Goal: Information Seeking & Learning: Compare options

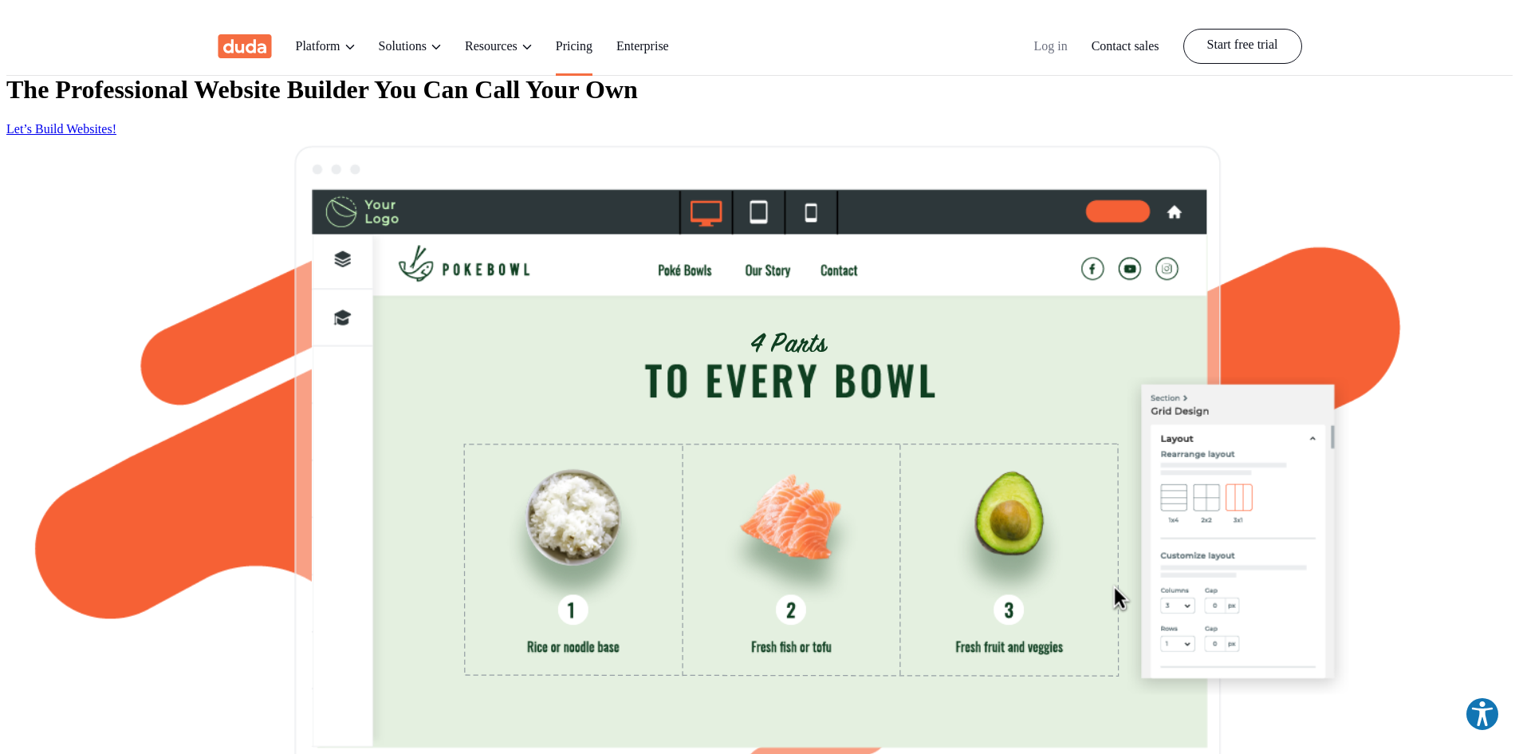
click at [592, 36] on link "Pricing" at bounding box center [574, 46] width 37 height 58
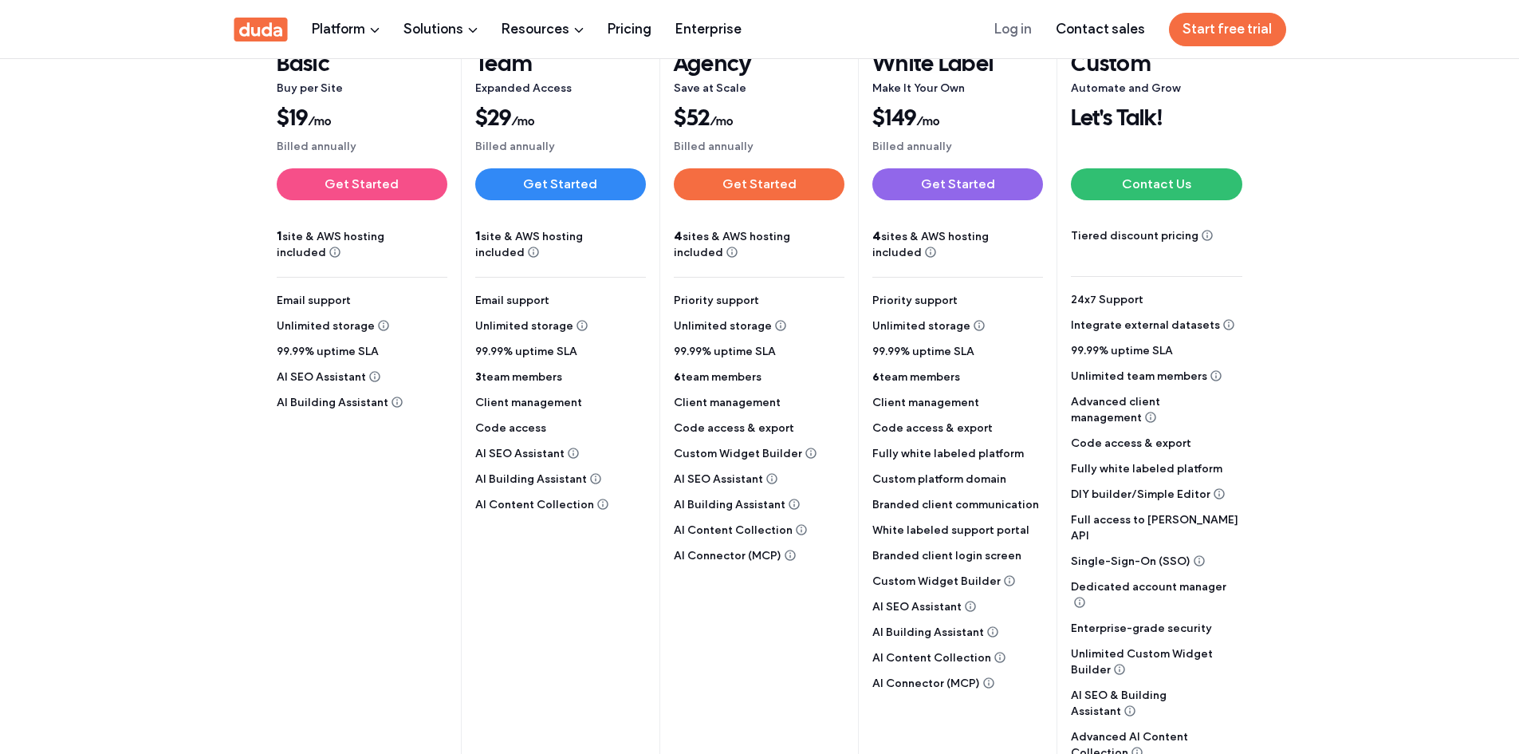
scroll to position [319, 0]
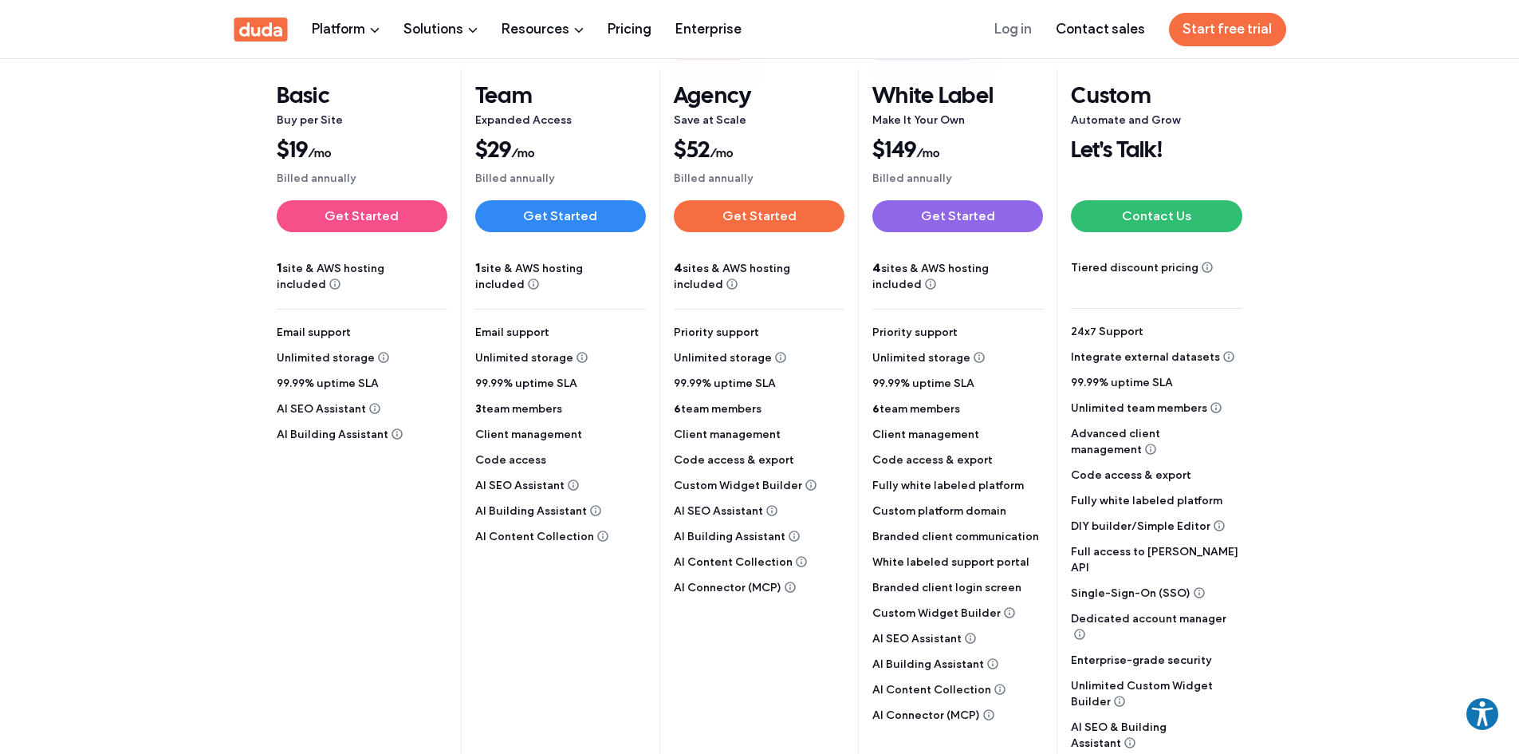
click at [1349, 313] on section "Annual (save 25%) Monthly 30-day money-back guarantee 50% off use coupon code: …" at bounding box center [759, 399] width 1519 height 985
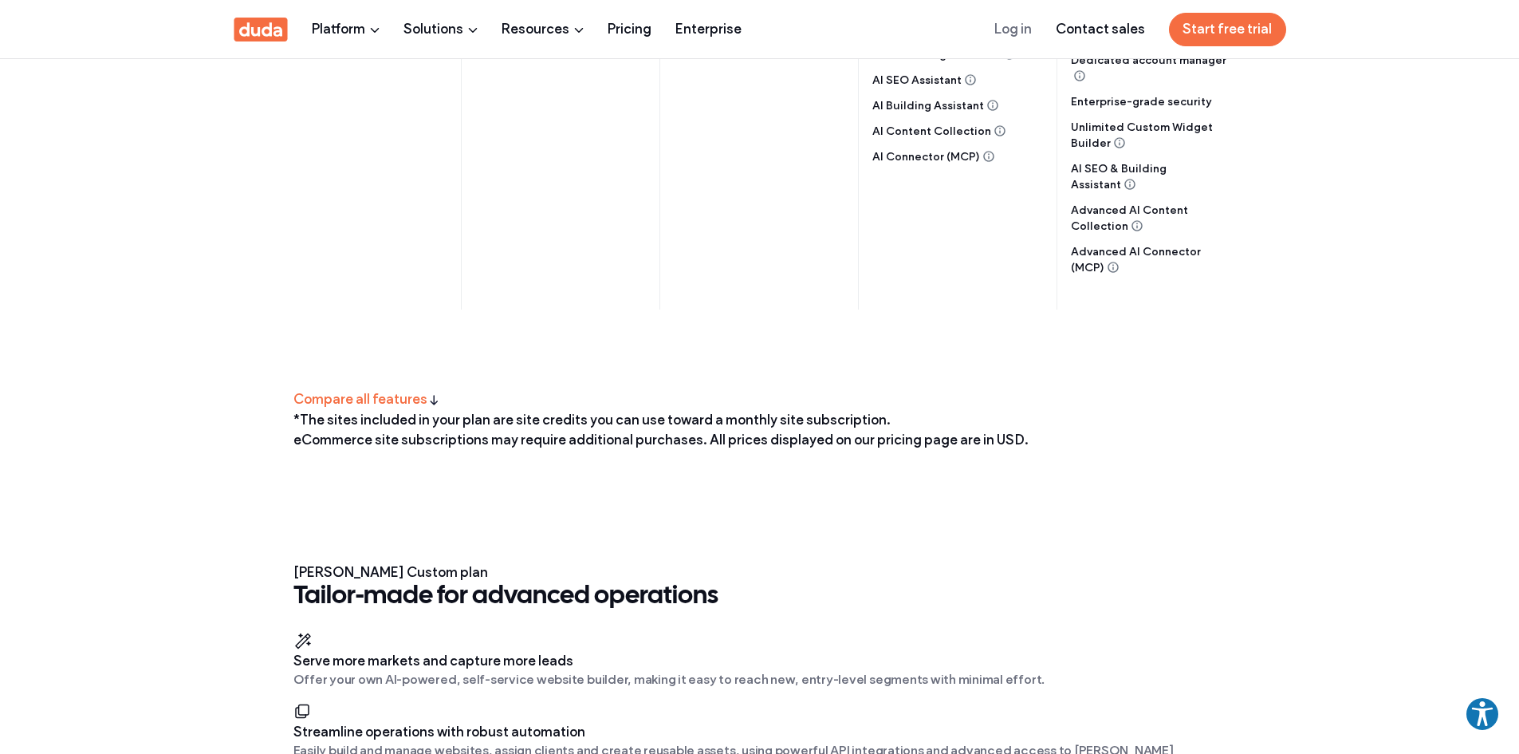
scroll to position [718, 0]
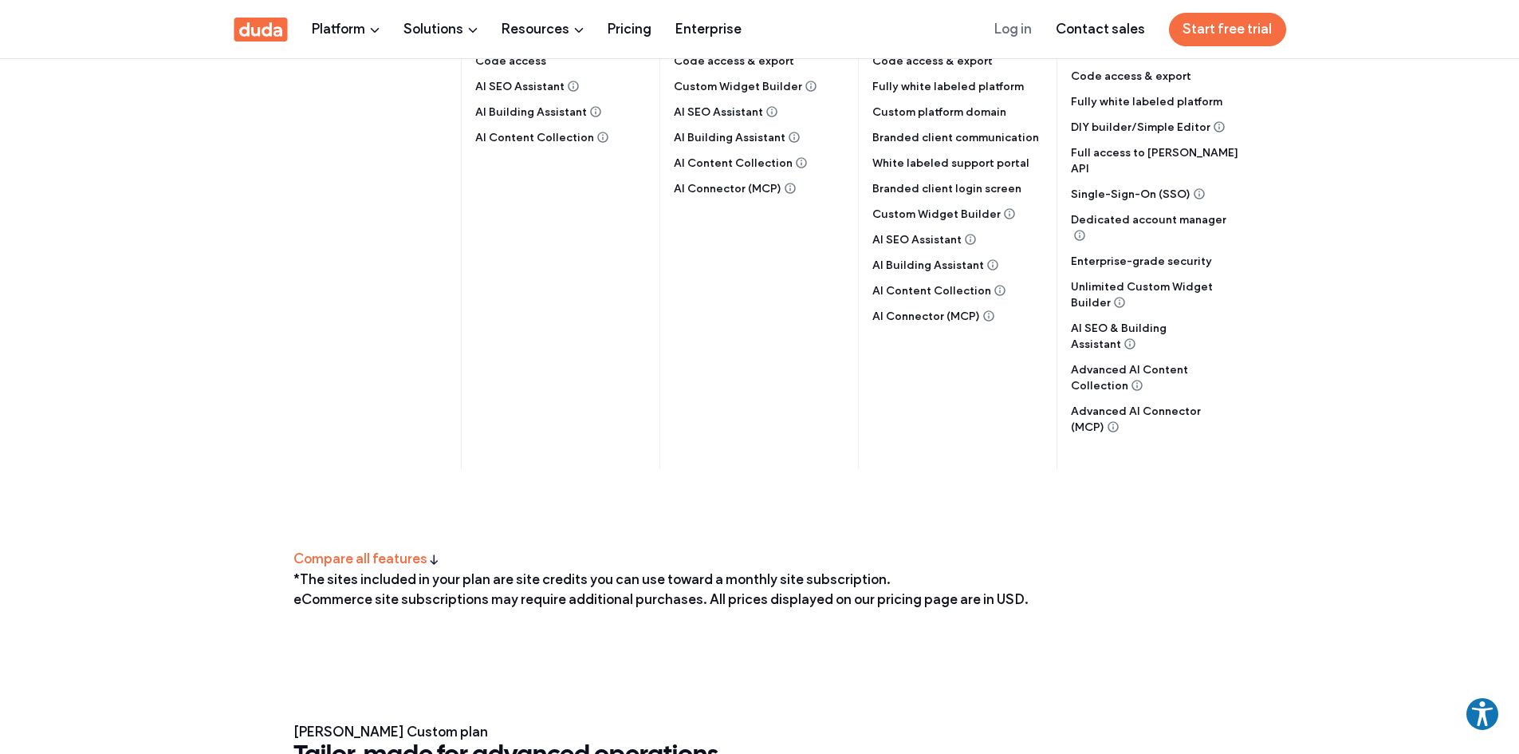
click at [1466, 213] on section "Annual (save 25%) Monthly 30-day money-back guarantee 50% off use coupon code: …" at bounding box center [759, 0] width 1519 height 985
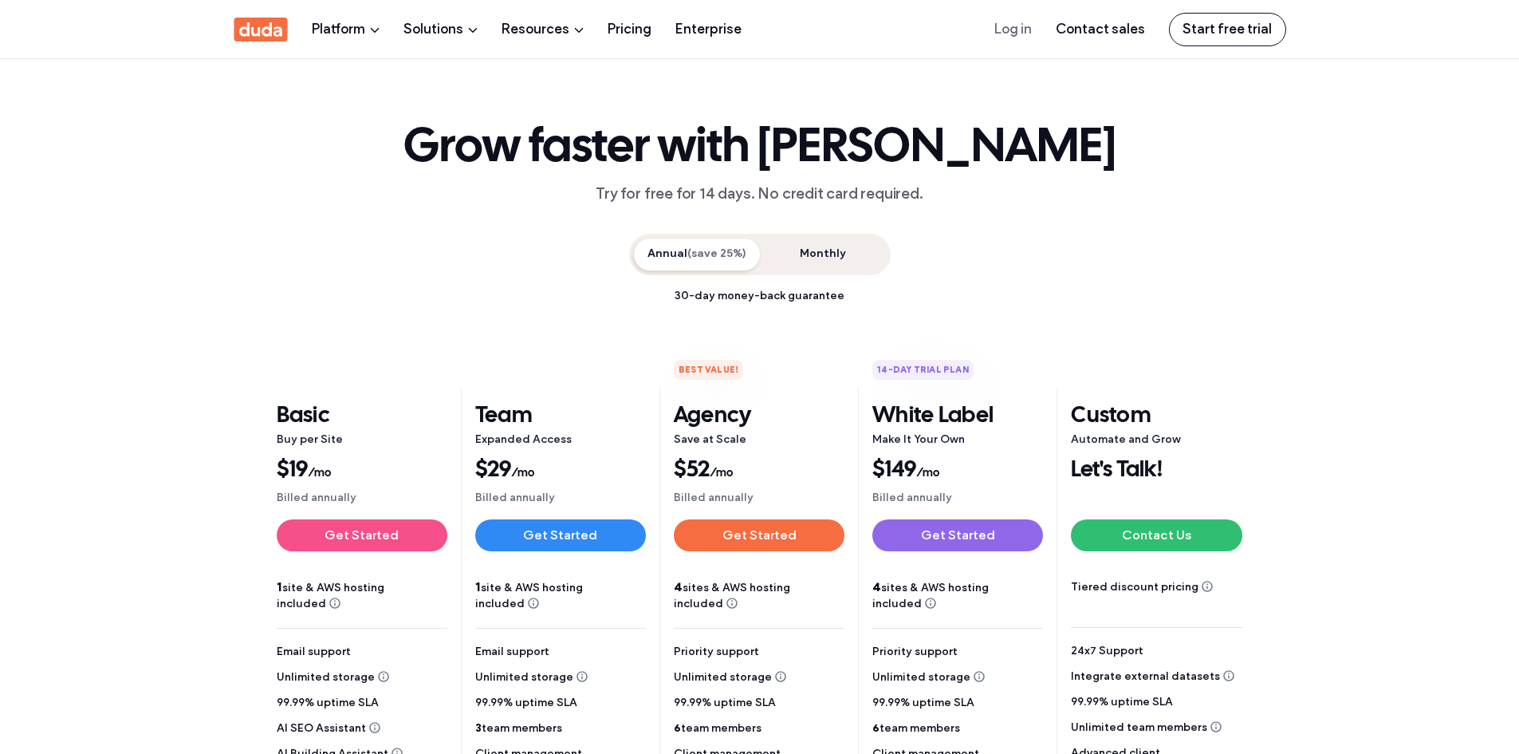
click at [1306, 201] on div "Grow faster with Duda Try for free for 14 days. No credit card required." at bounding box center [759, 164] width 1487 height 84
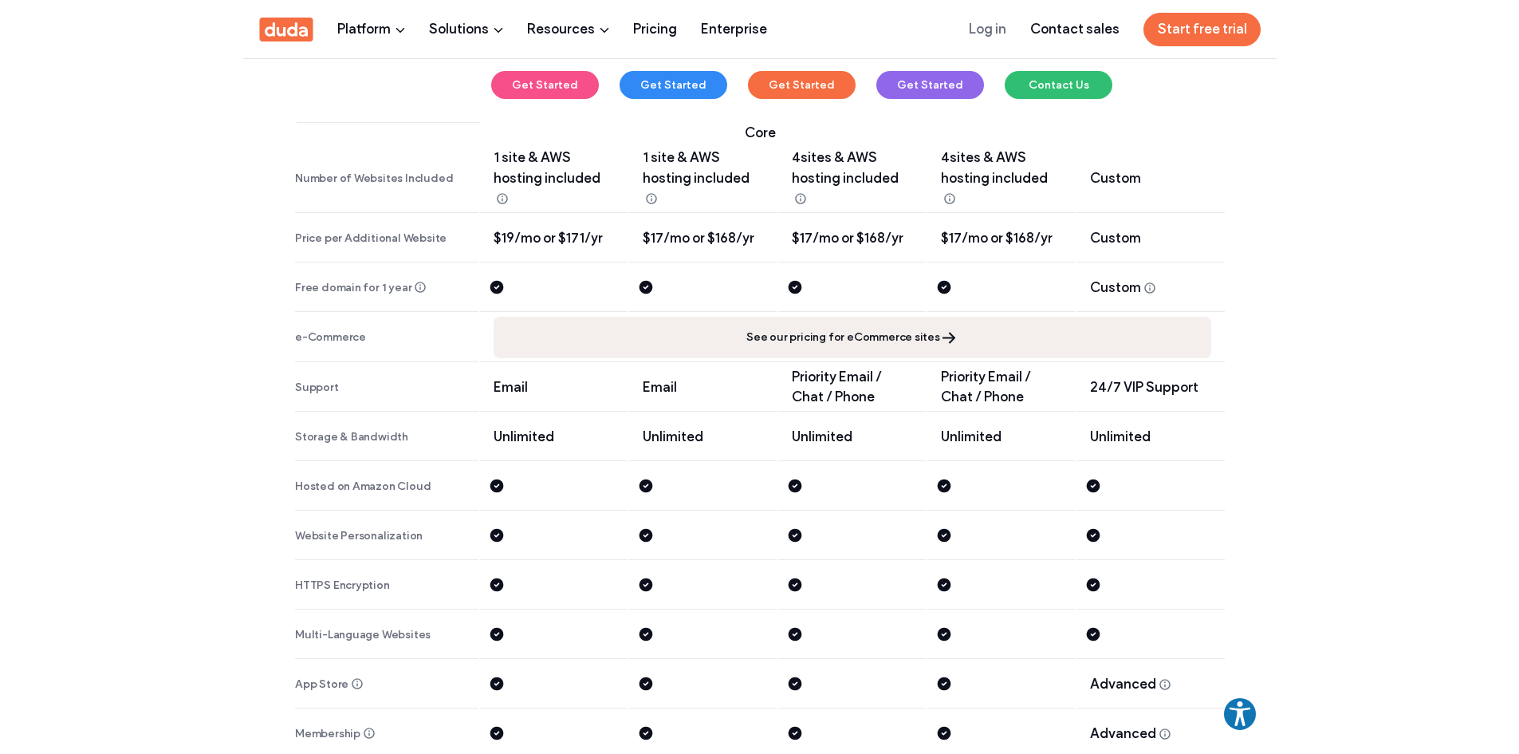
scroll to position [2871, 0]
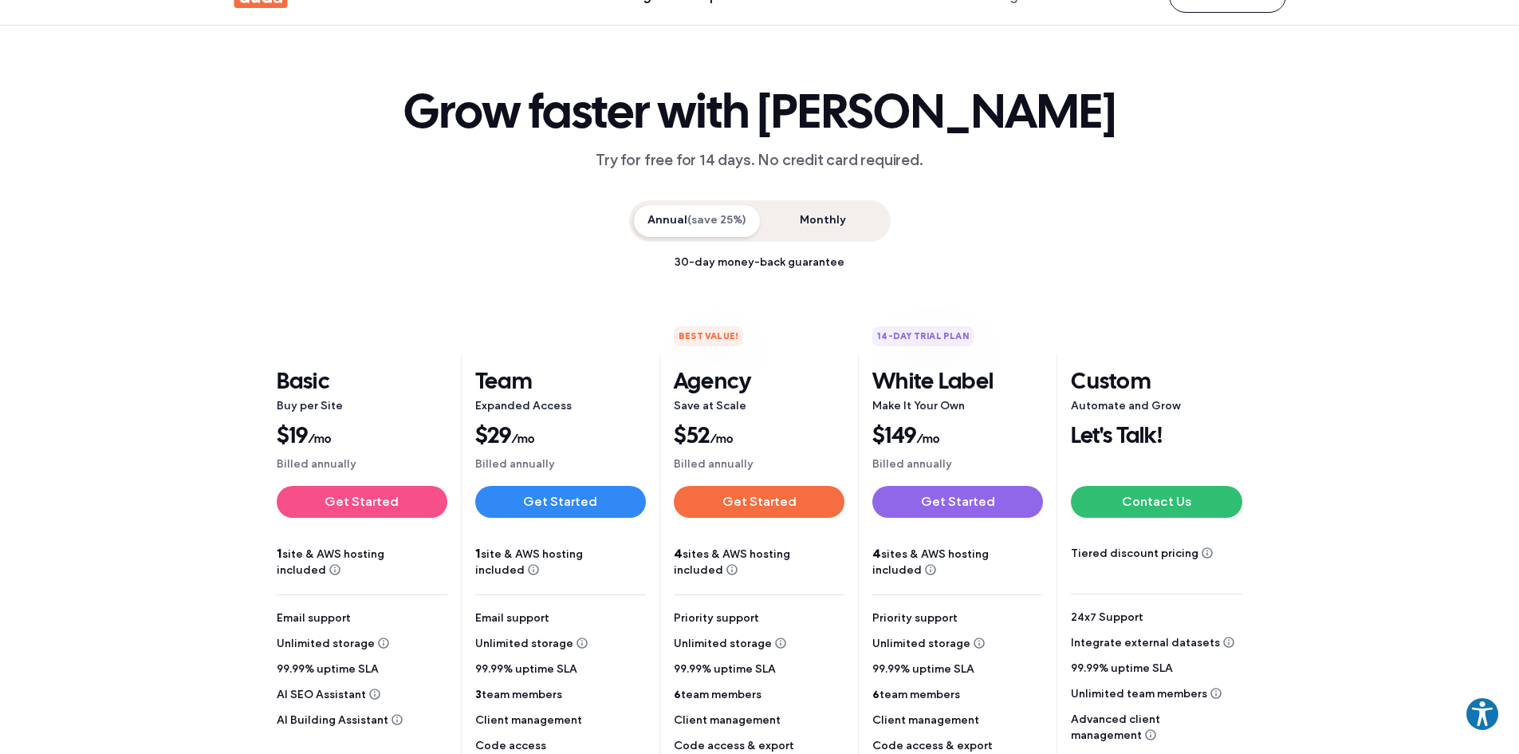
scroll to position [0, 0]
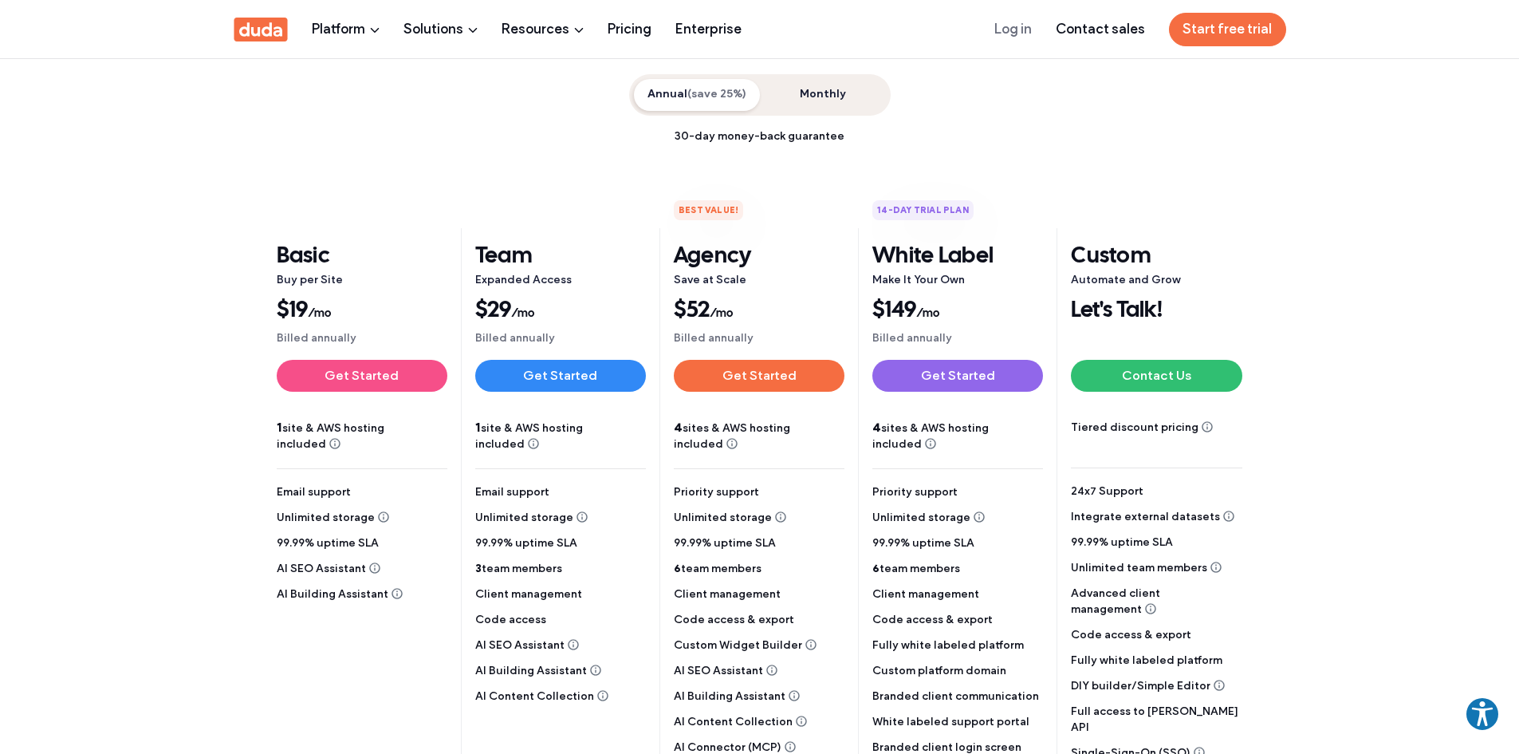
scroll to position [159, 0]
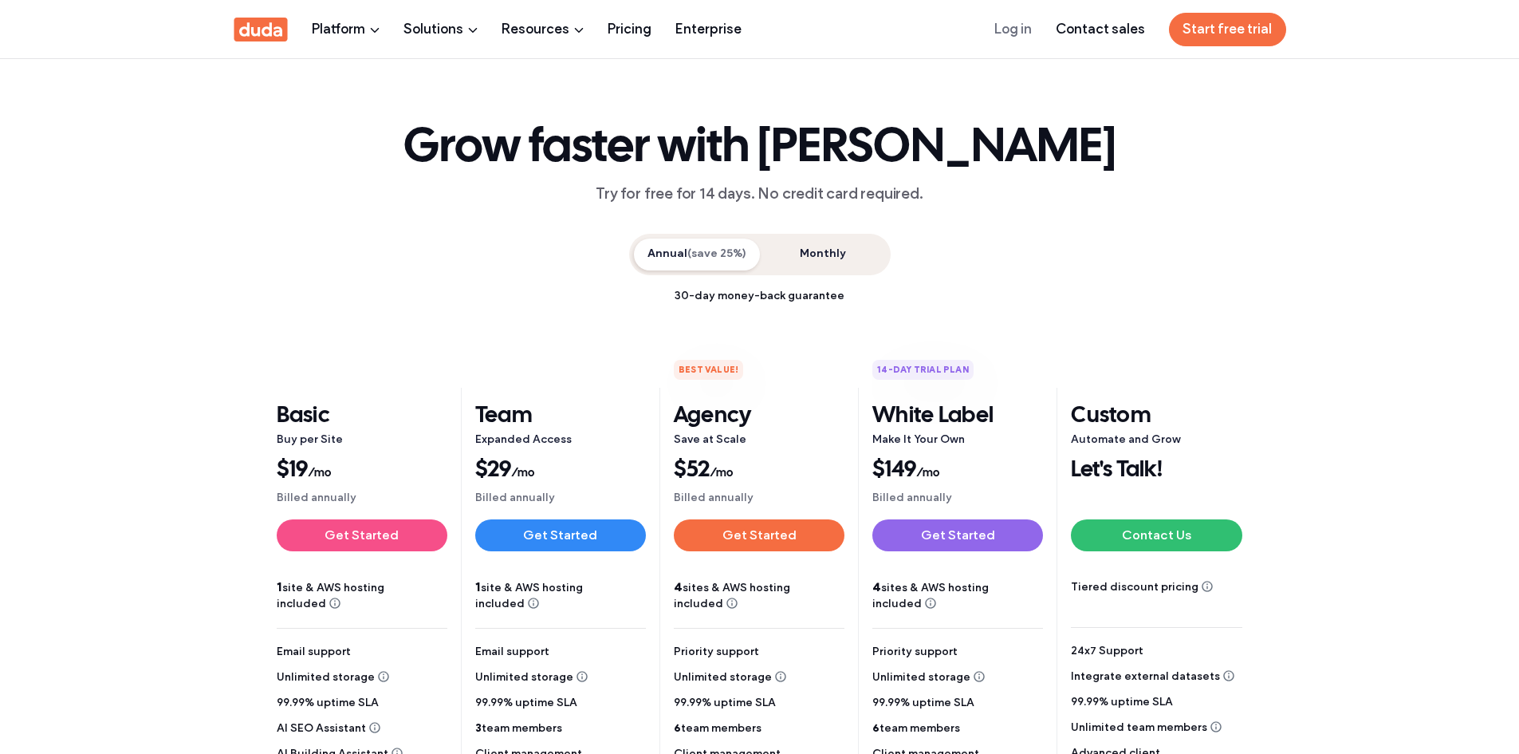
scroll to position [159, 0]
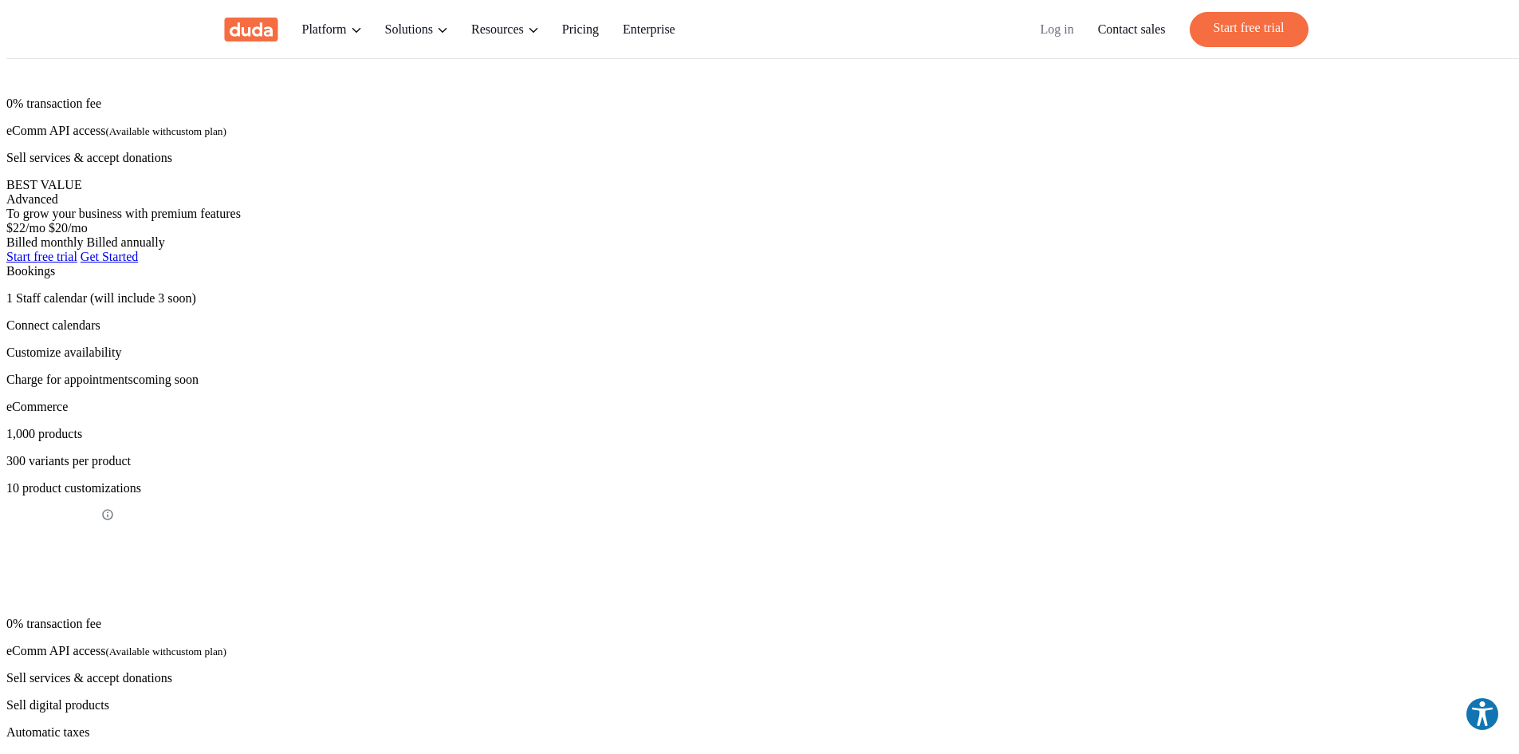
scroll to position [80, 0]
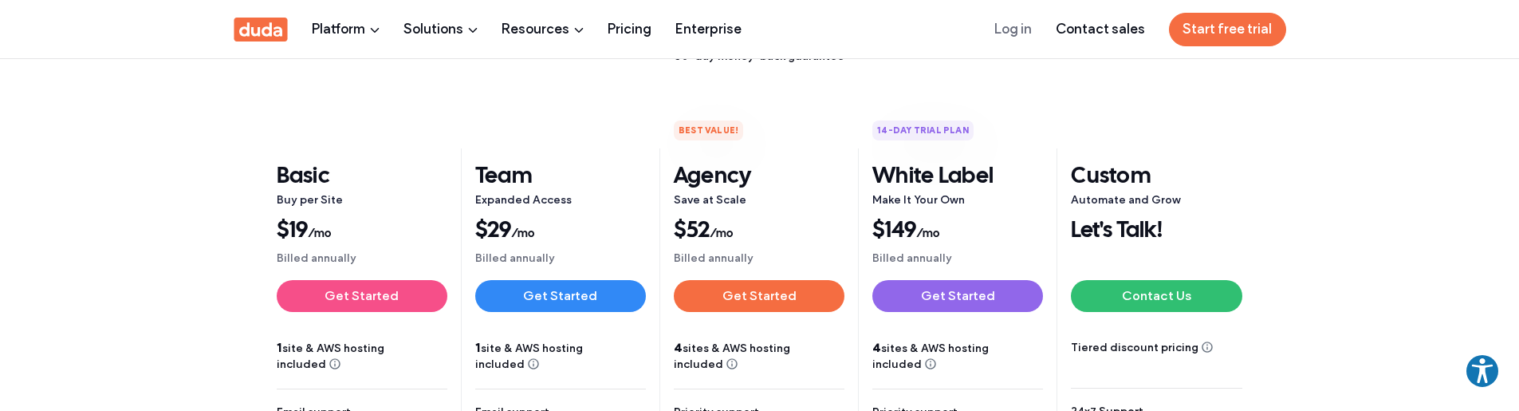
scroll to position [319, 0]
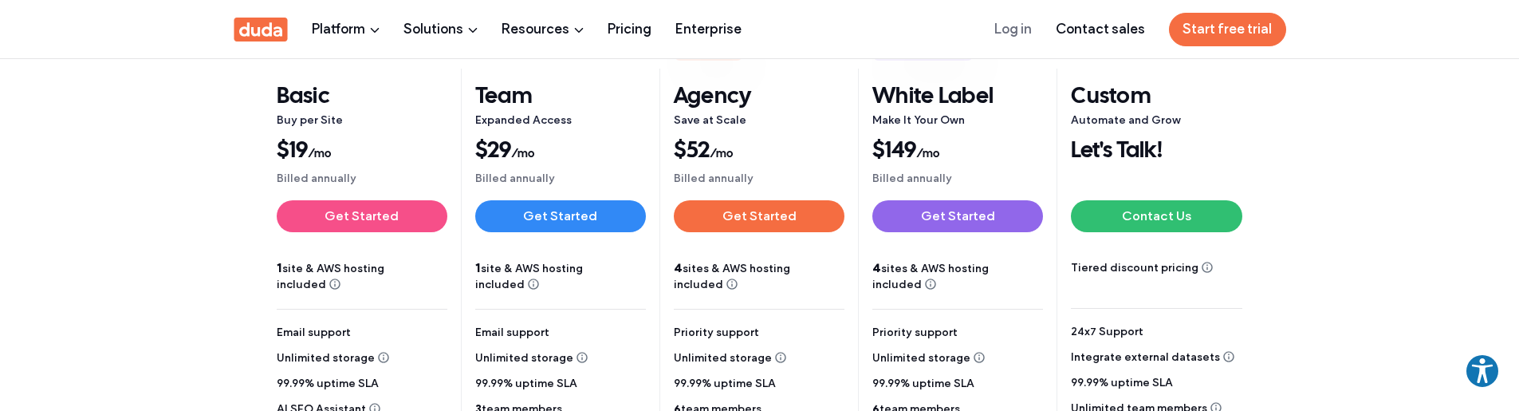
click at [1373, 264] on section "Annual (save 25%) Monthly 30-day money-back guarantee 50% off use coupon code: …" at bounding box center [759, 399] width 1519 height 985
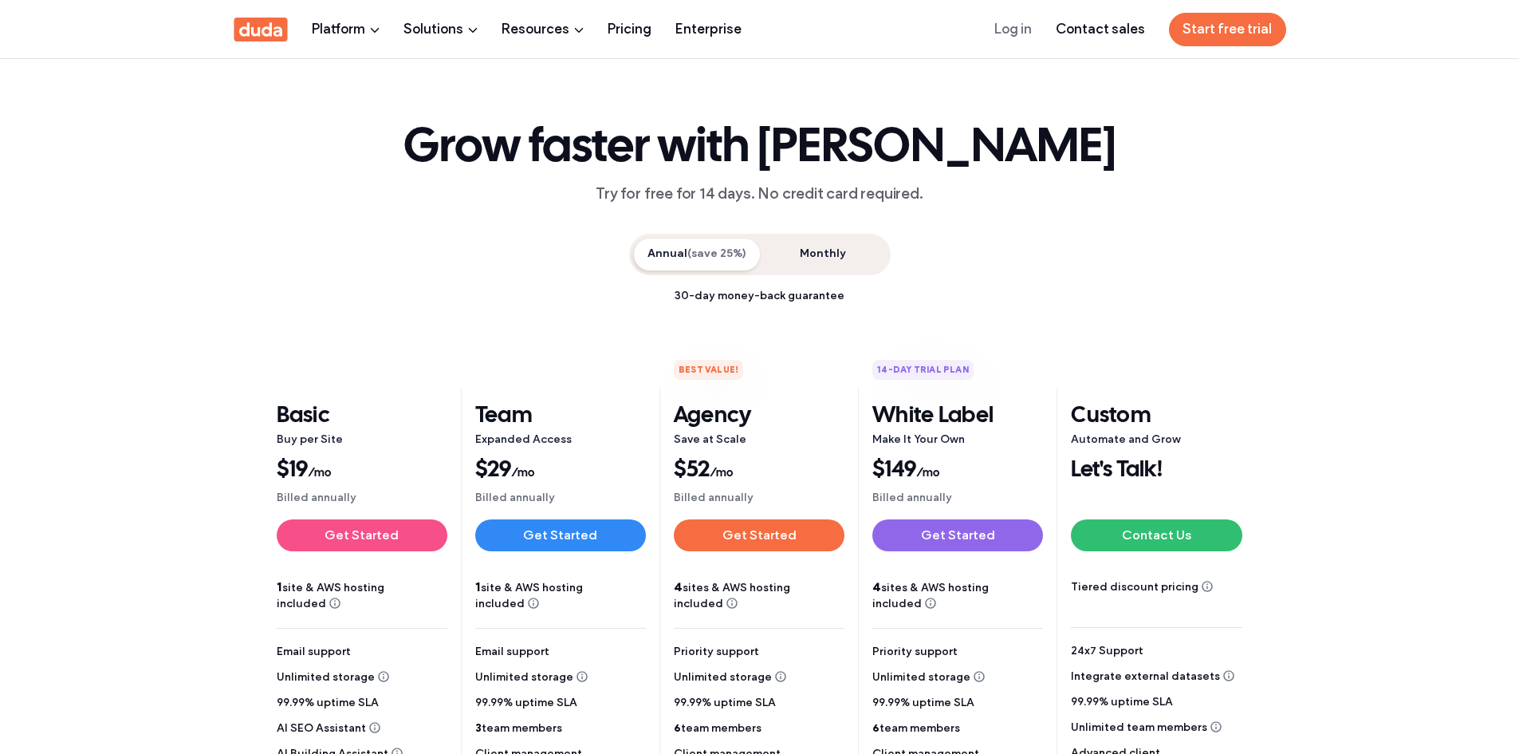
scroll to position [877, 0]
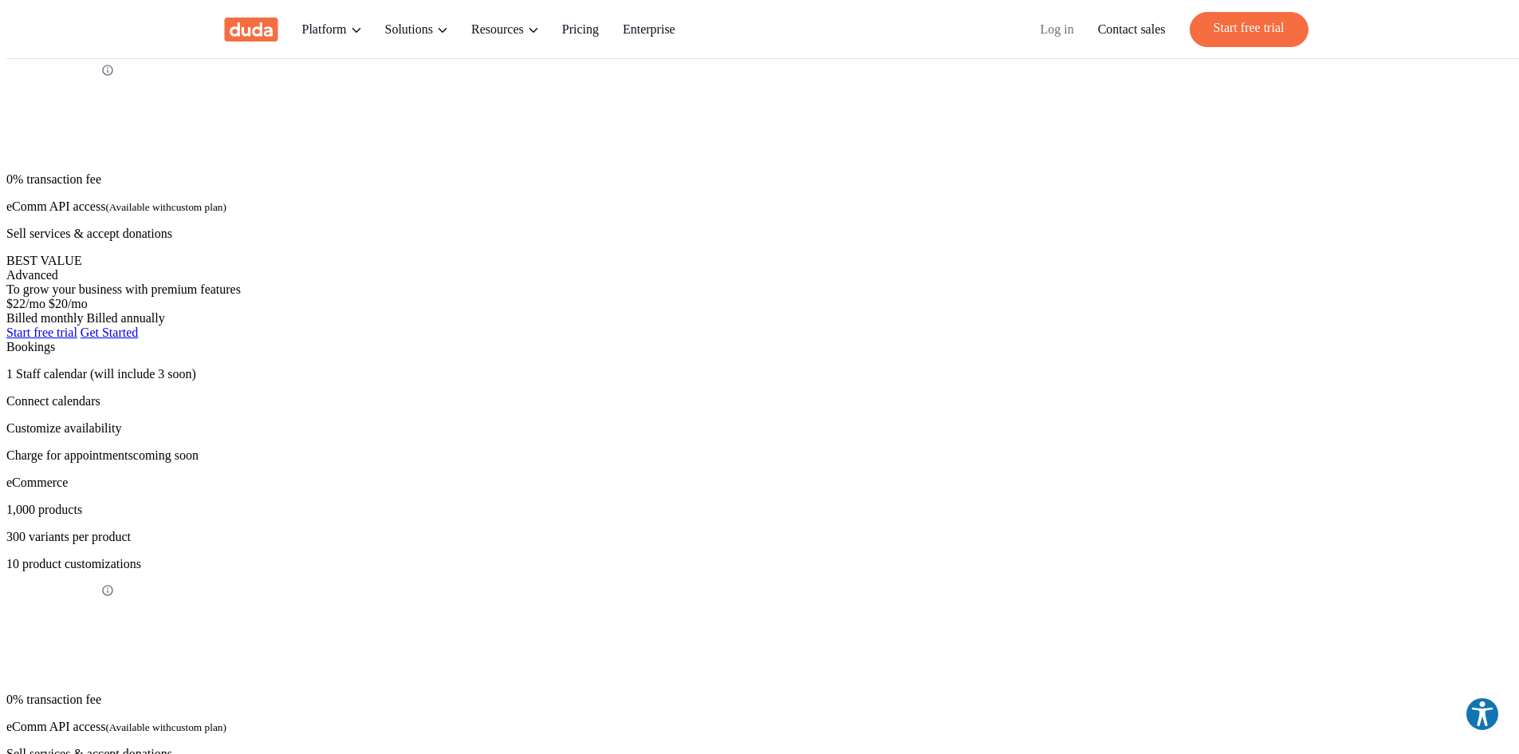
scroll to position [239, 0]
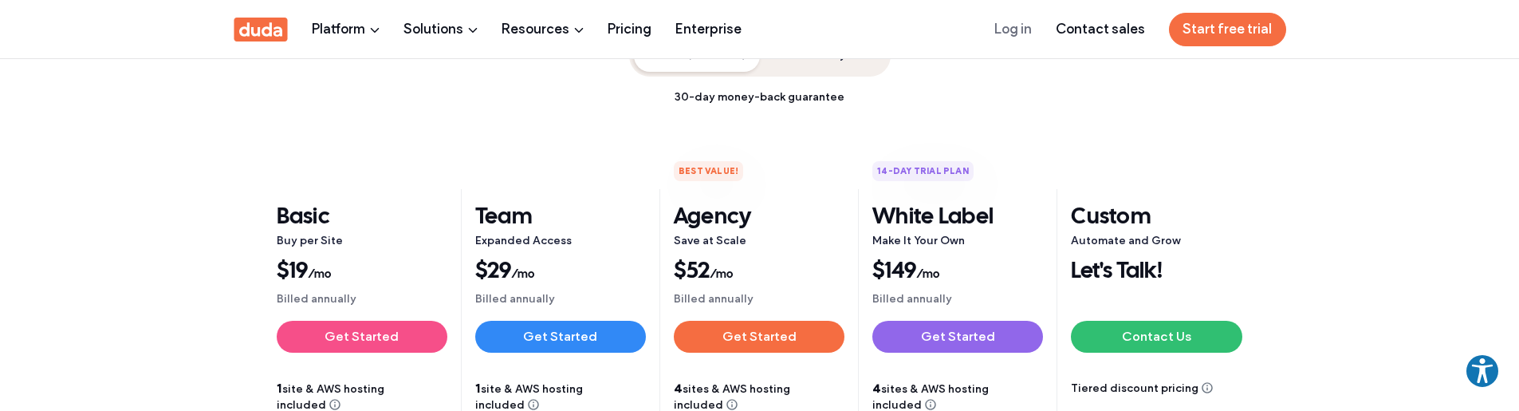
scroll to position [239, 0]
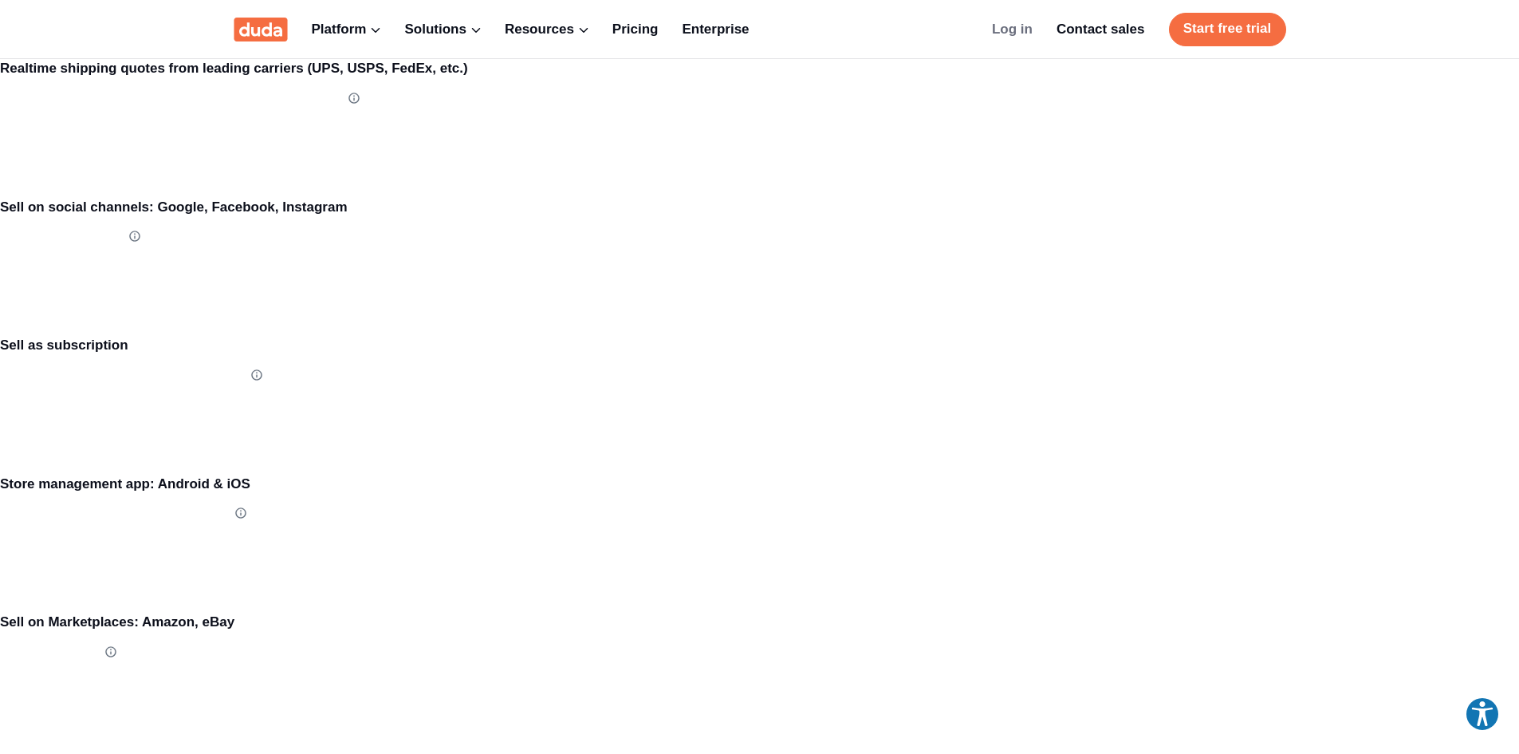
scroll to position [4864, 0]
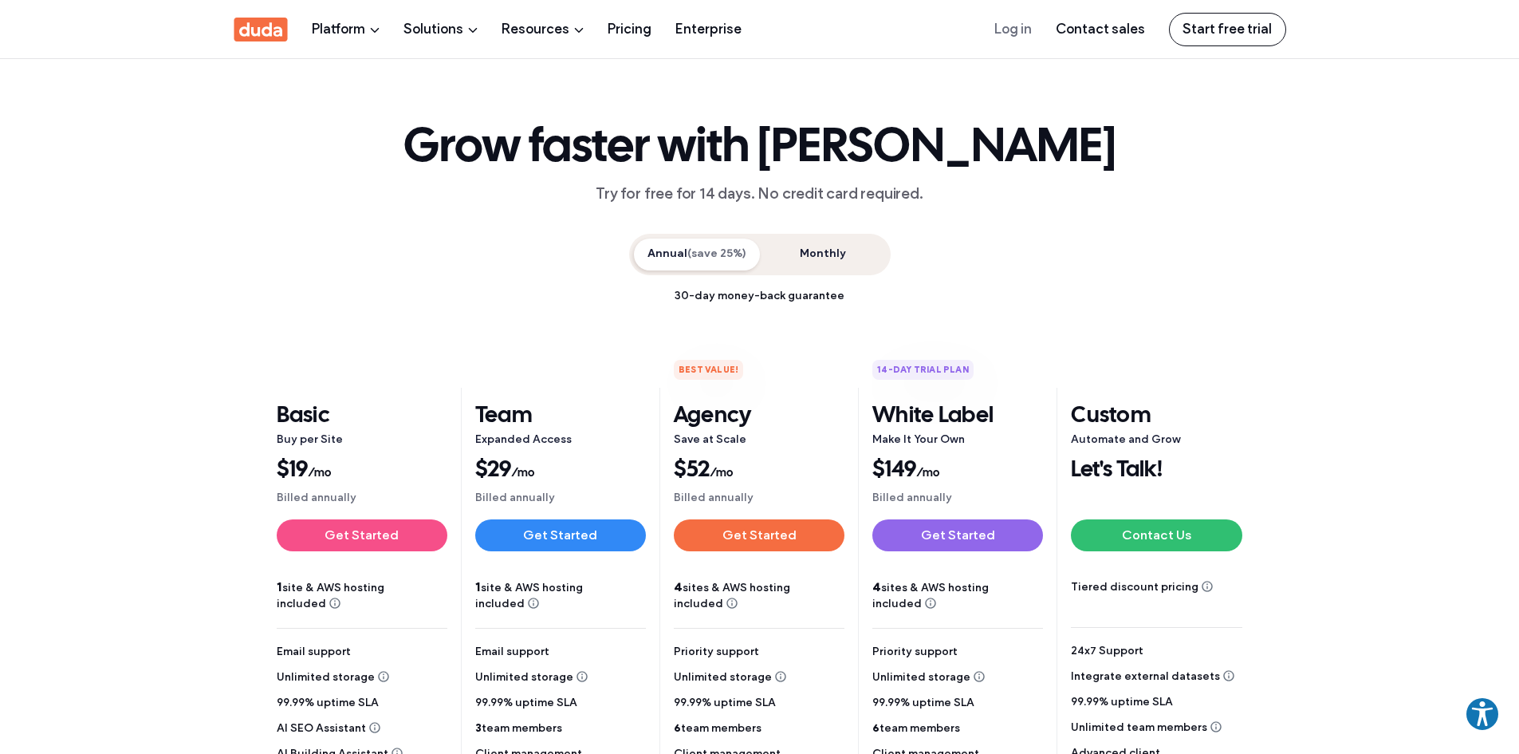
click at [1344, 330] on section "Annual (save 25%) Monthly 30-day money-back guarantee 50% off use coupon code: …" at bounding box center [759, 718] width 1519 height 985
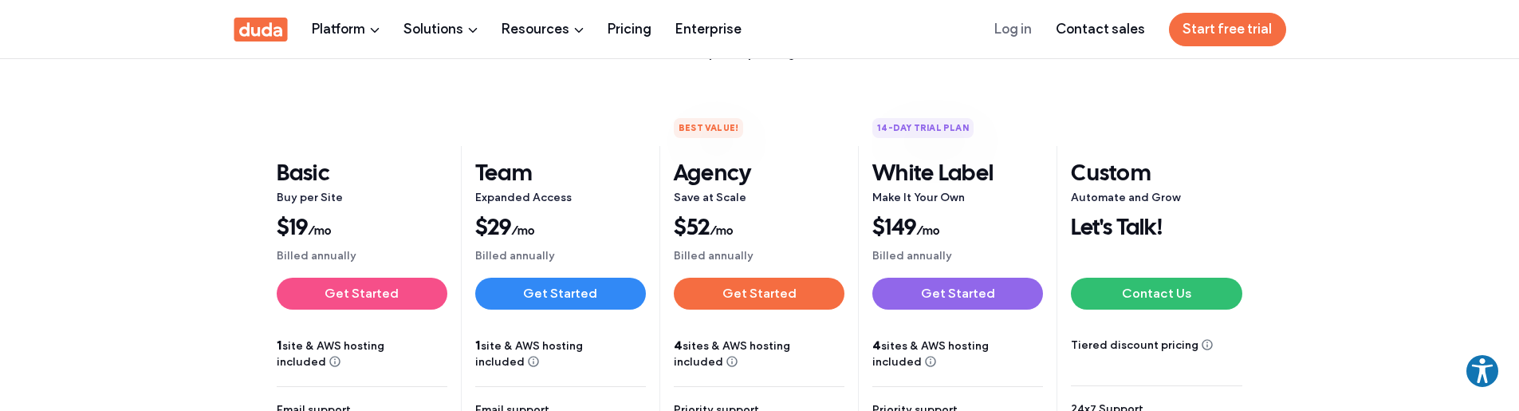
scroll to position [319, 0]
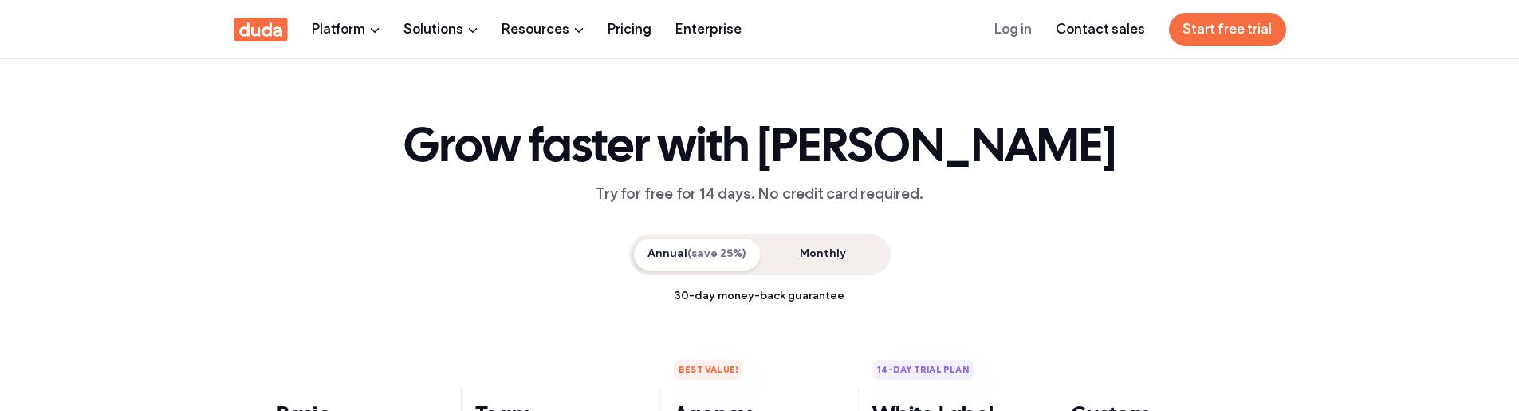
scroll to position [319, 0]
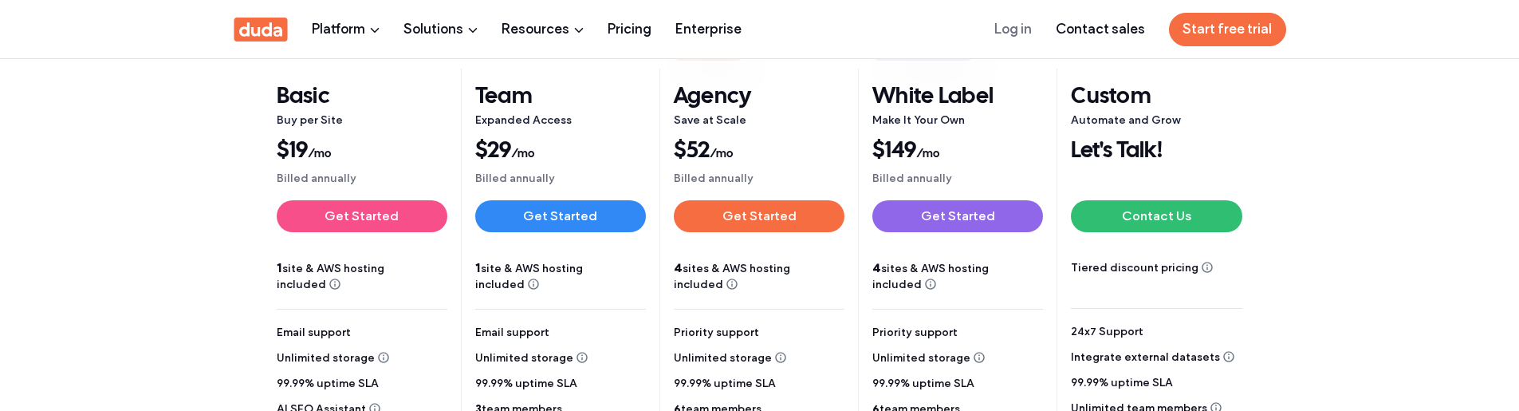
click at [285, 260] on p "1 site & AWS hosting included" at bounding box center [362, 276] width 171 height 33
drag, startPoint x: 285, startPoint y: 229, endPoint x: 314, endPoint y: 239, distance: 31.3
click at [314, 260] on p "1 site & AWS hosting included" at bounding box center [362, 276] width 171 height 33
copy p "site & AWS hosting included"
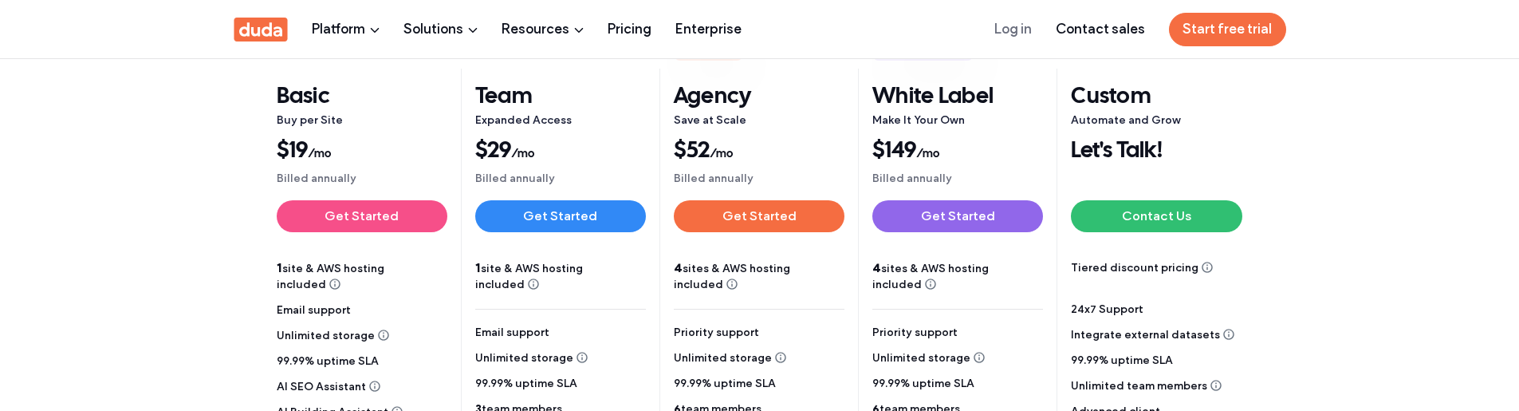
scroll to position [319, 0]
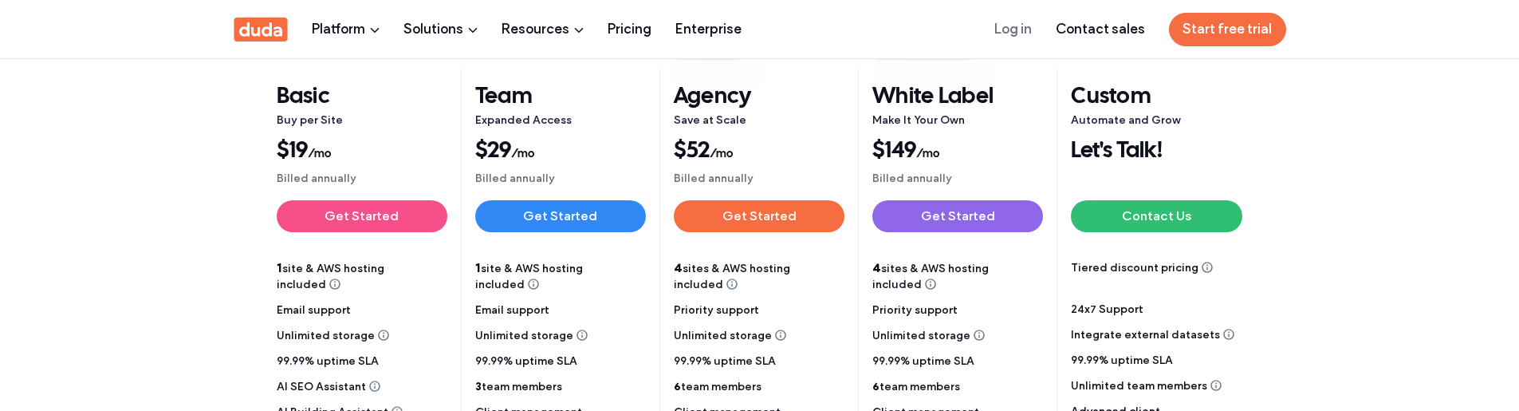
scroll to position [319, 0]
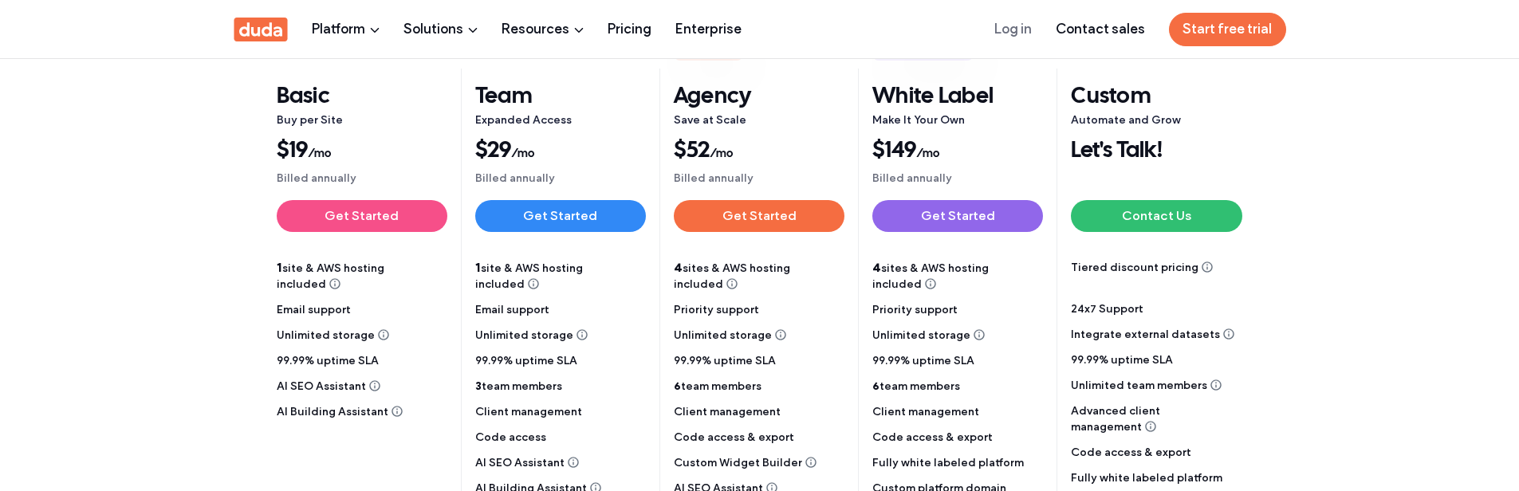
scroll to position [319, 0]
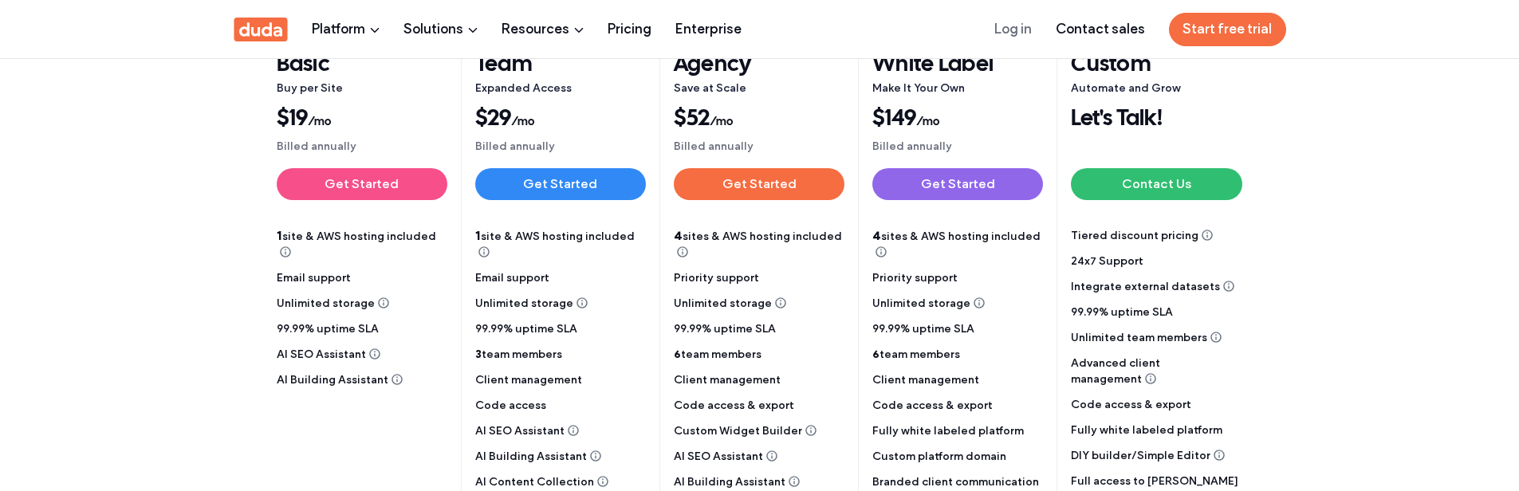
scroll to position [350, 0]
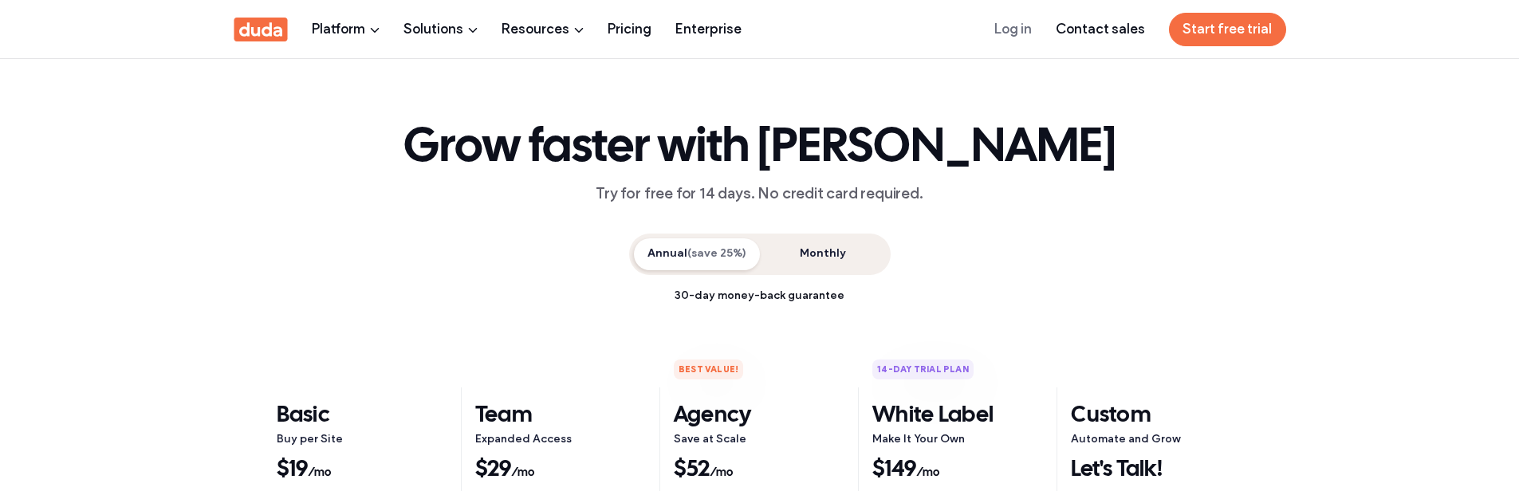
scroll to position [350, 0]
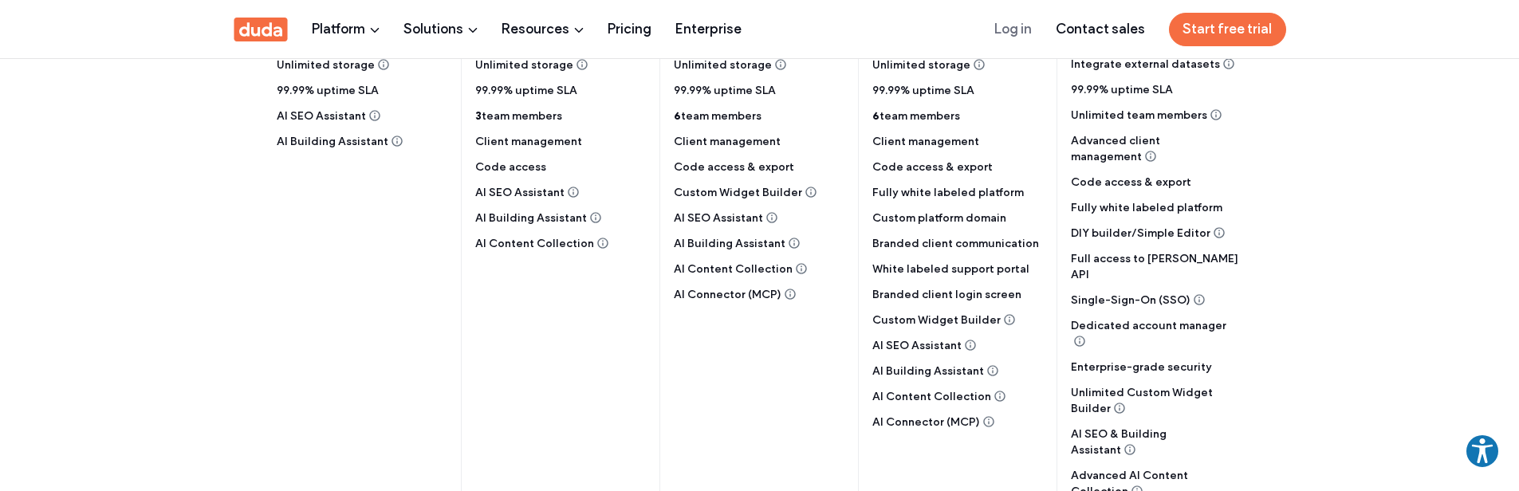
scroll to position [350, 0]
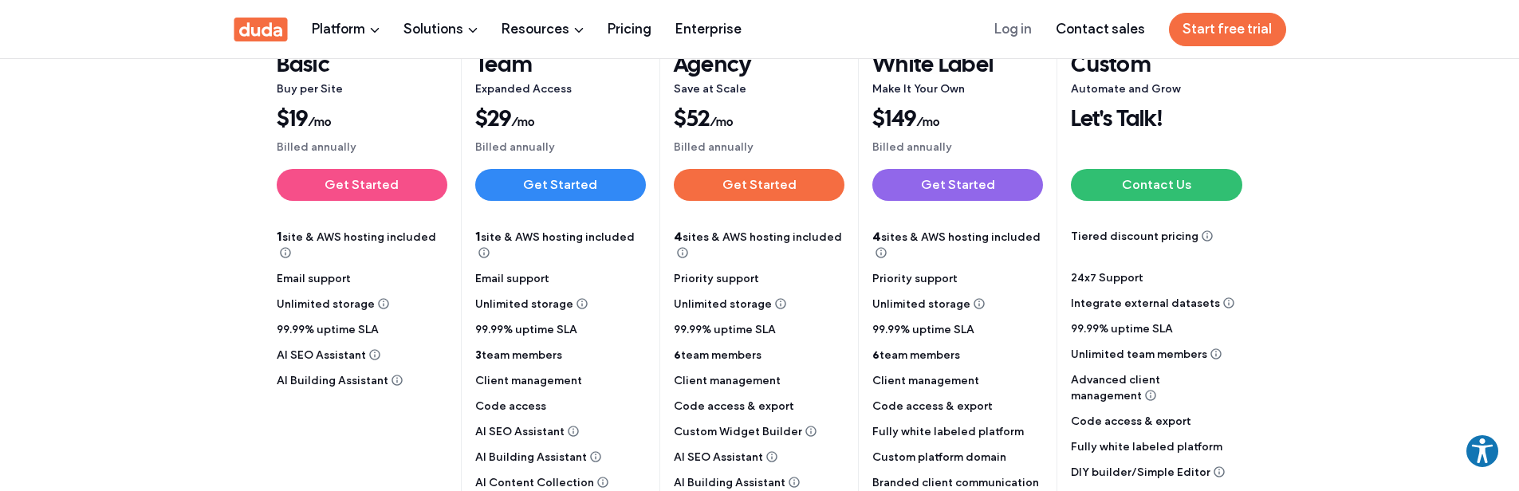
click at [150, 258] on section "Annual (save 25%) Monthly 30-day money-back guarantee 50% off use coupon code: …" at bounding box center [759, 357] width 1519 height 962
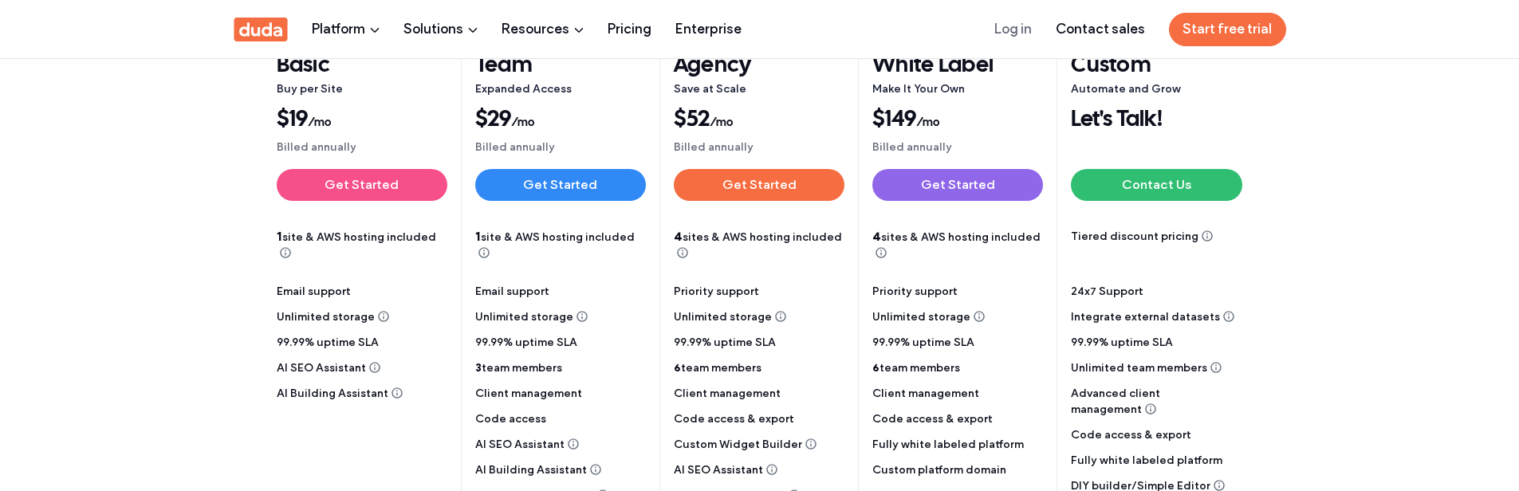
scroll to position [350, 0]
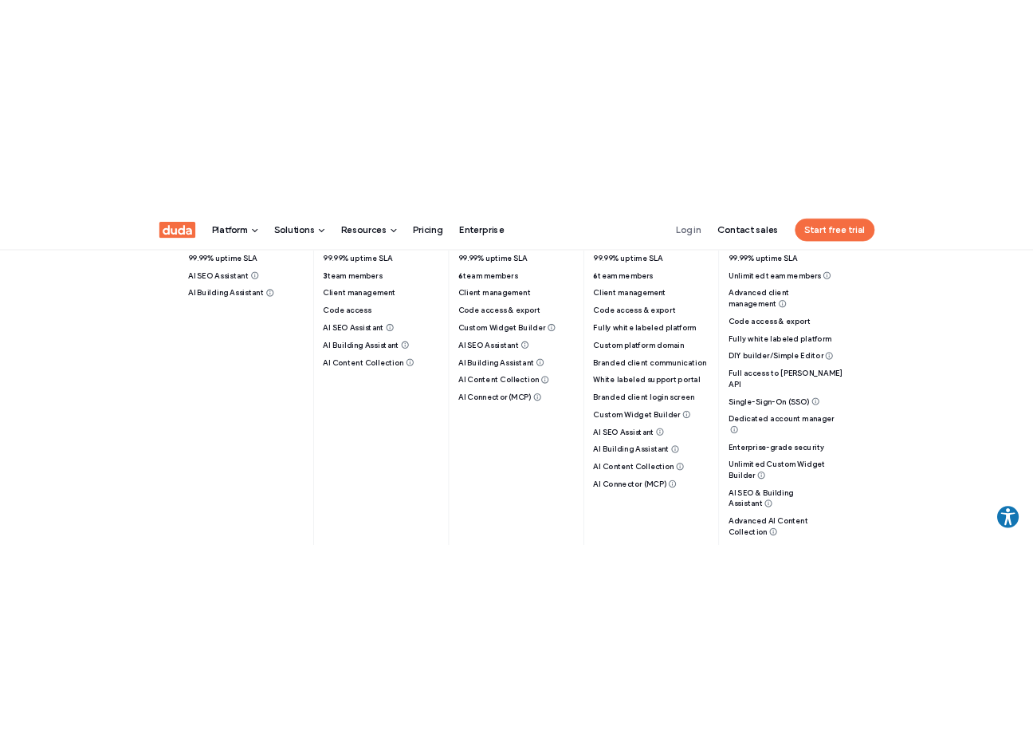
scroll to position [478, 0]
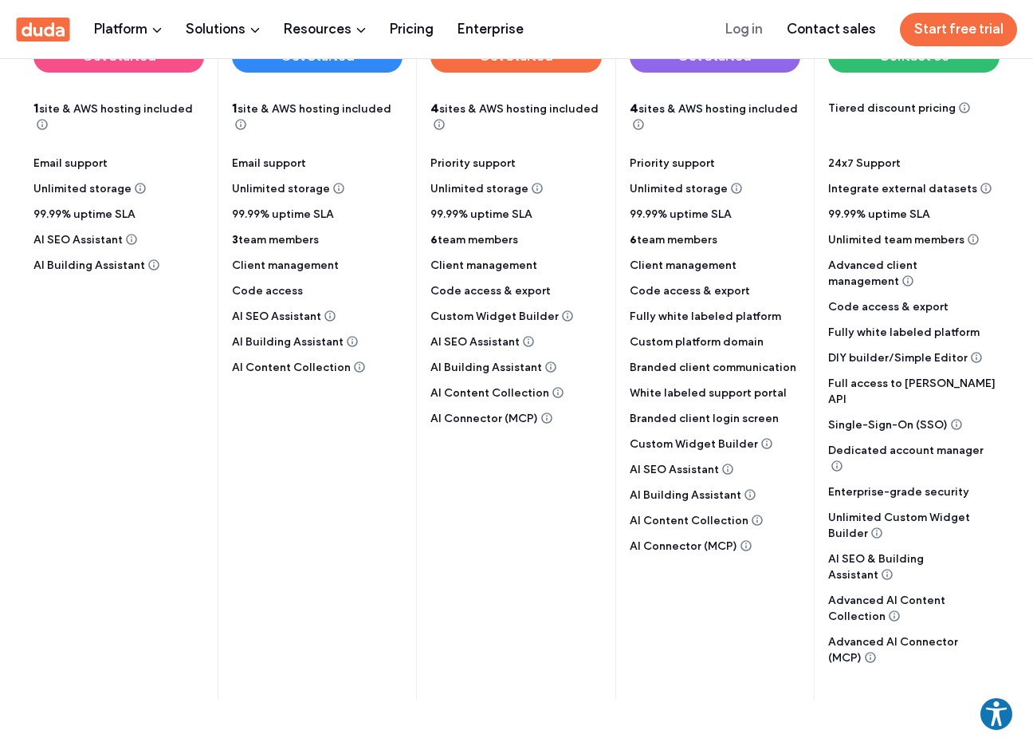
click at [108, 478] on div "Get Started Buy Plan Buy Plan Buy Plan Buy Plan 1 site & AWS hosting included E…" at bounding box center [118, 358] width 171 height 635
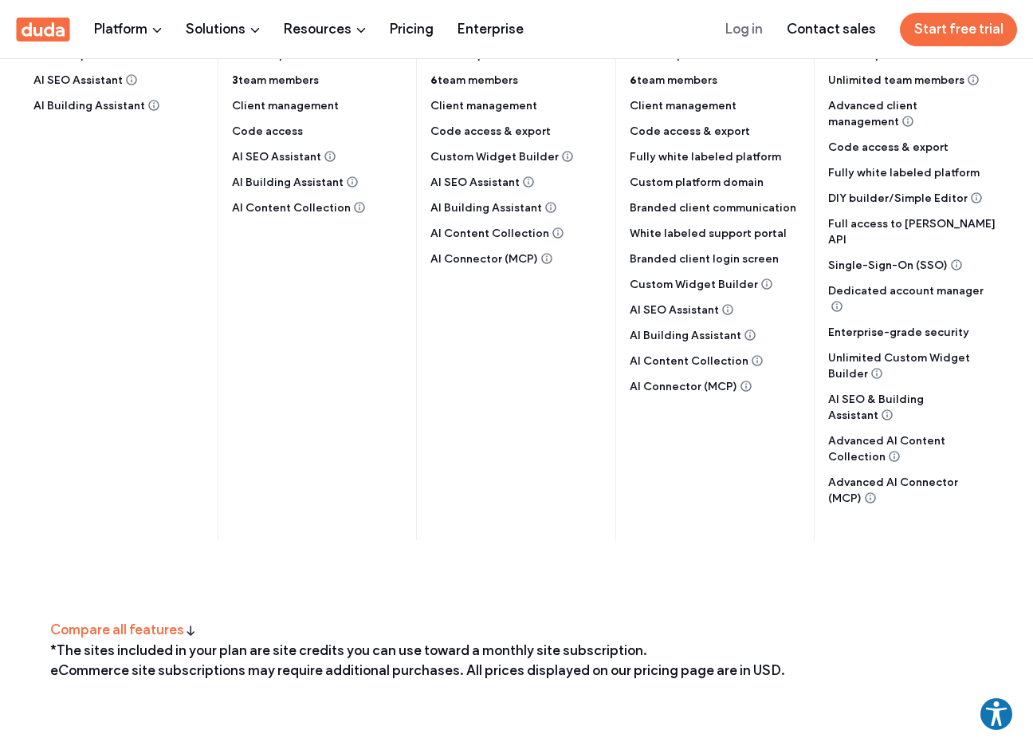
scroll to position [4104, 0]
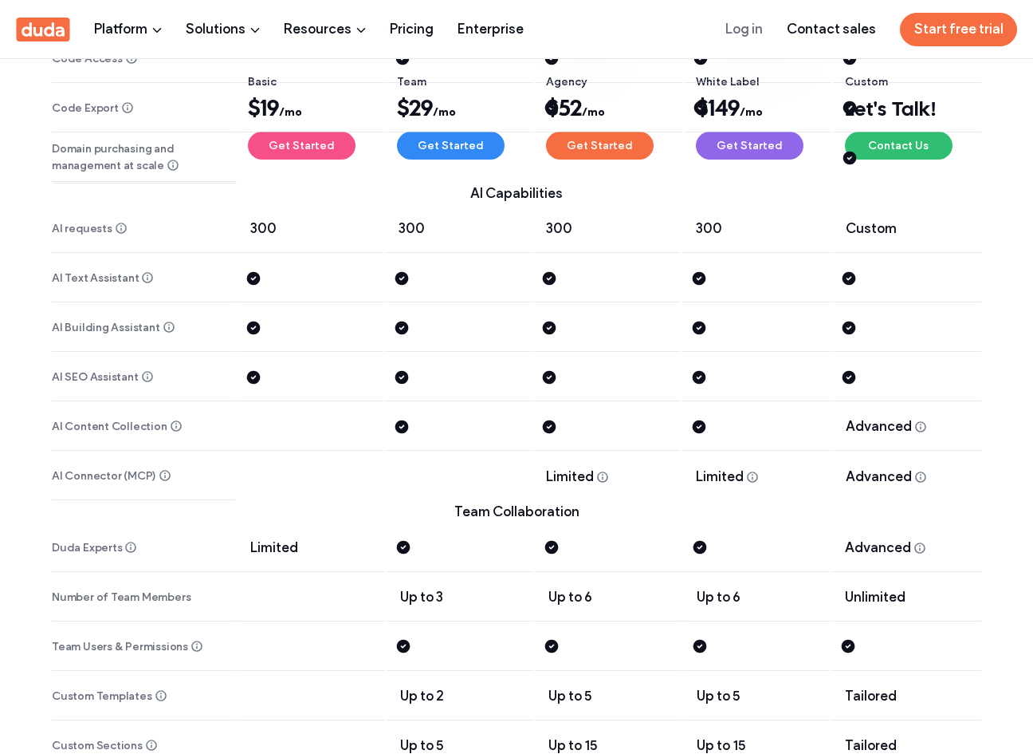
scroll to position [4104, 0]
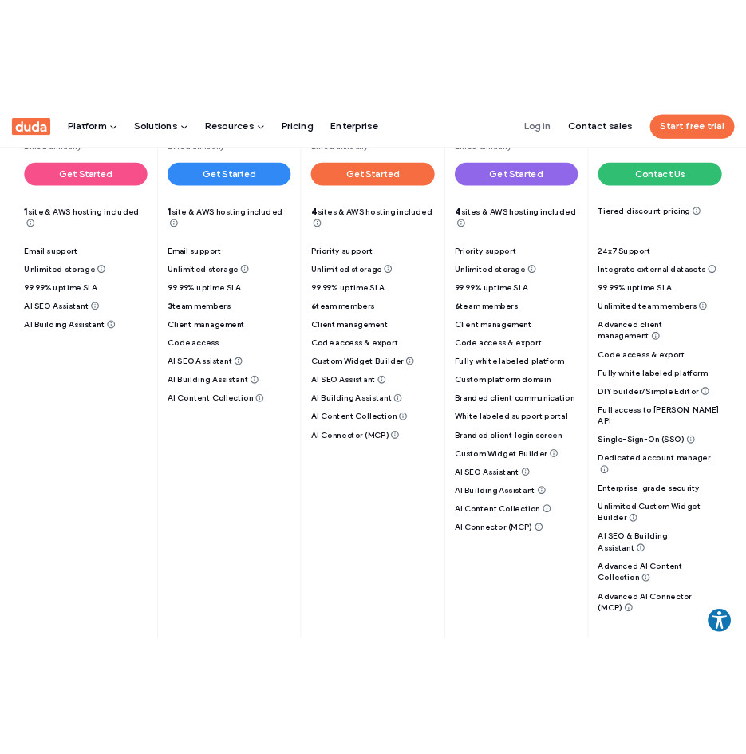
scroll to position [353, 0]
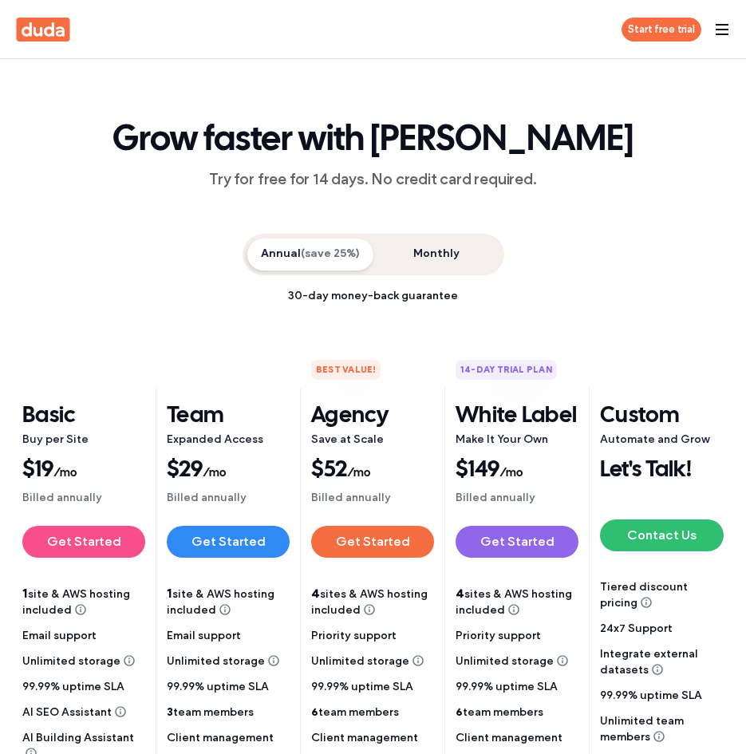
scroll to position [353, 0]
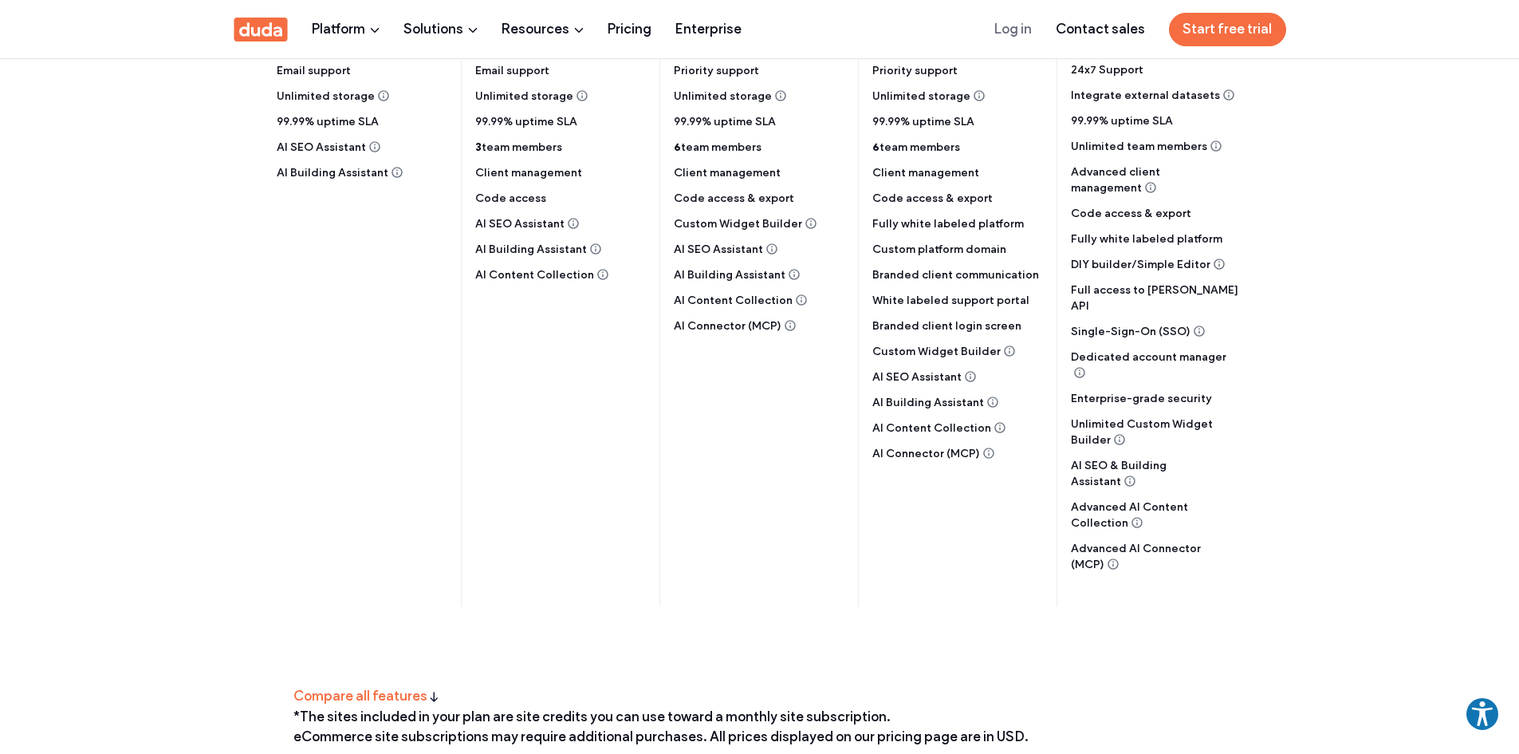
scroll to position [718, 0]
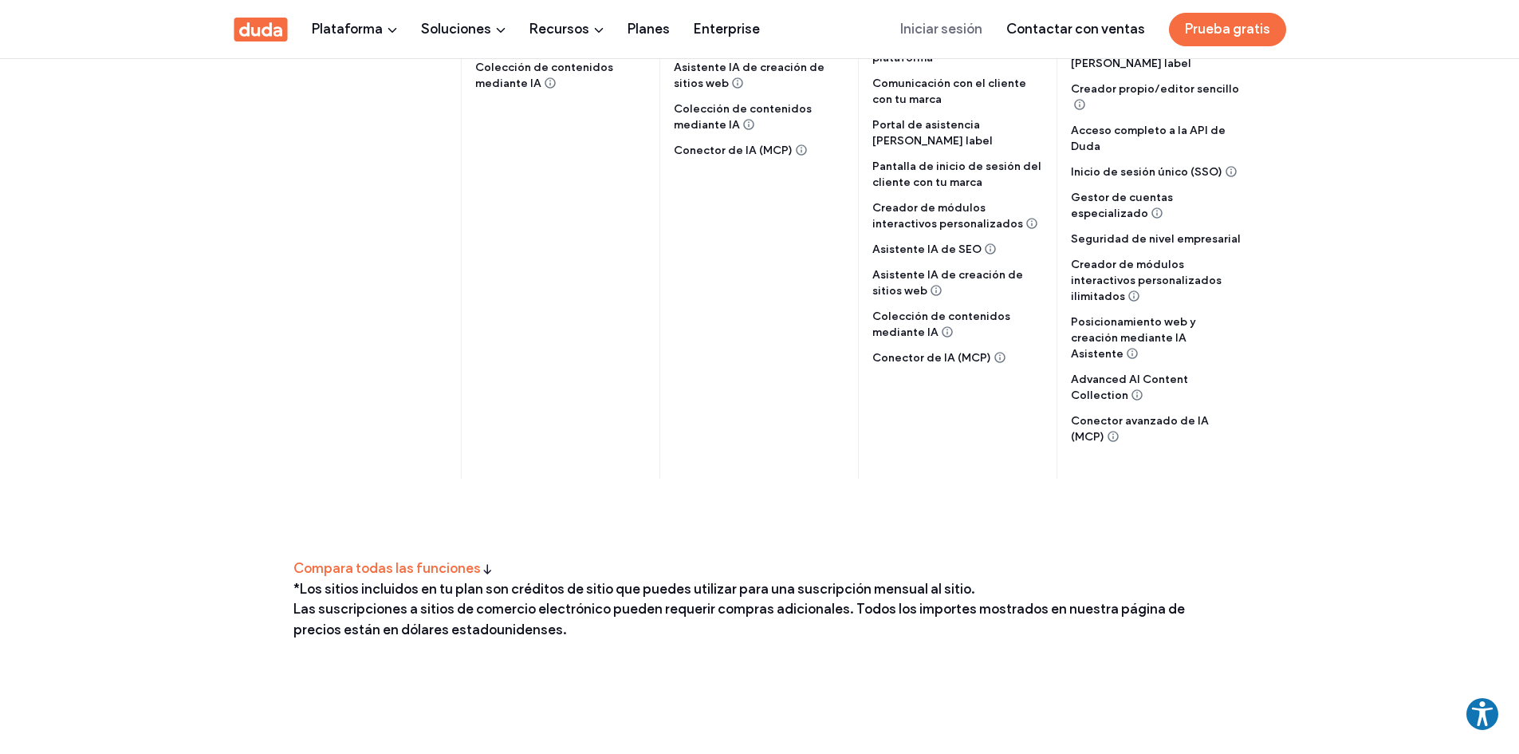
scroll to position [159, 0]
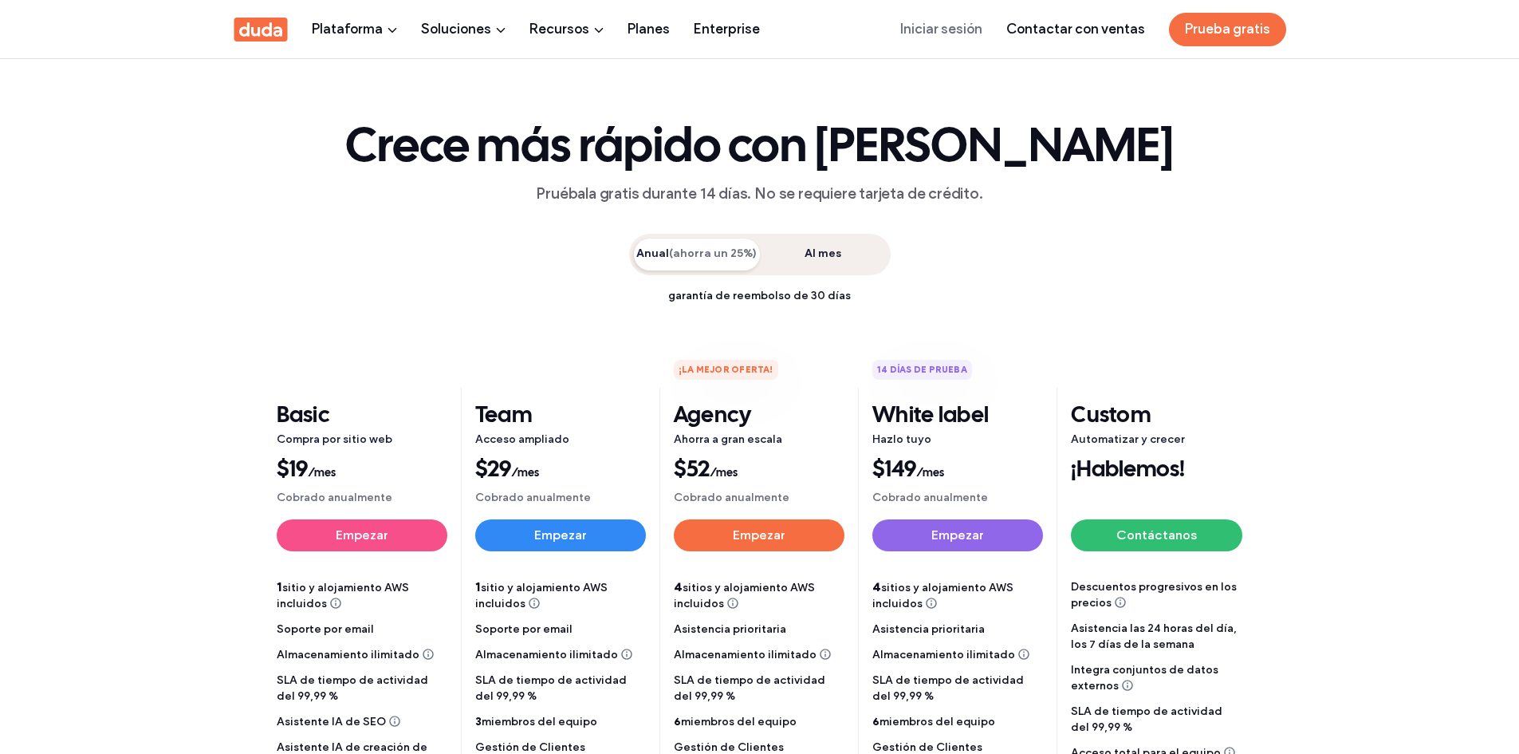
scroll to position [159, 0]
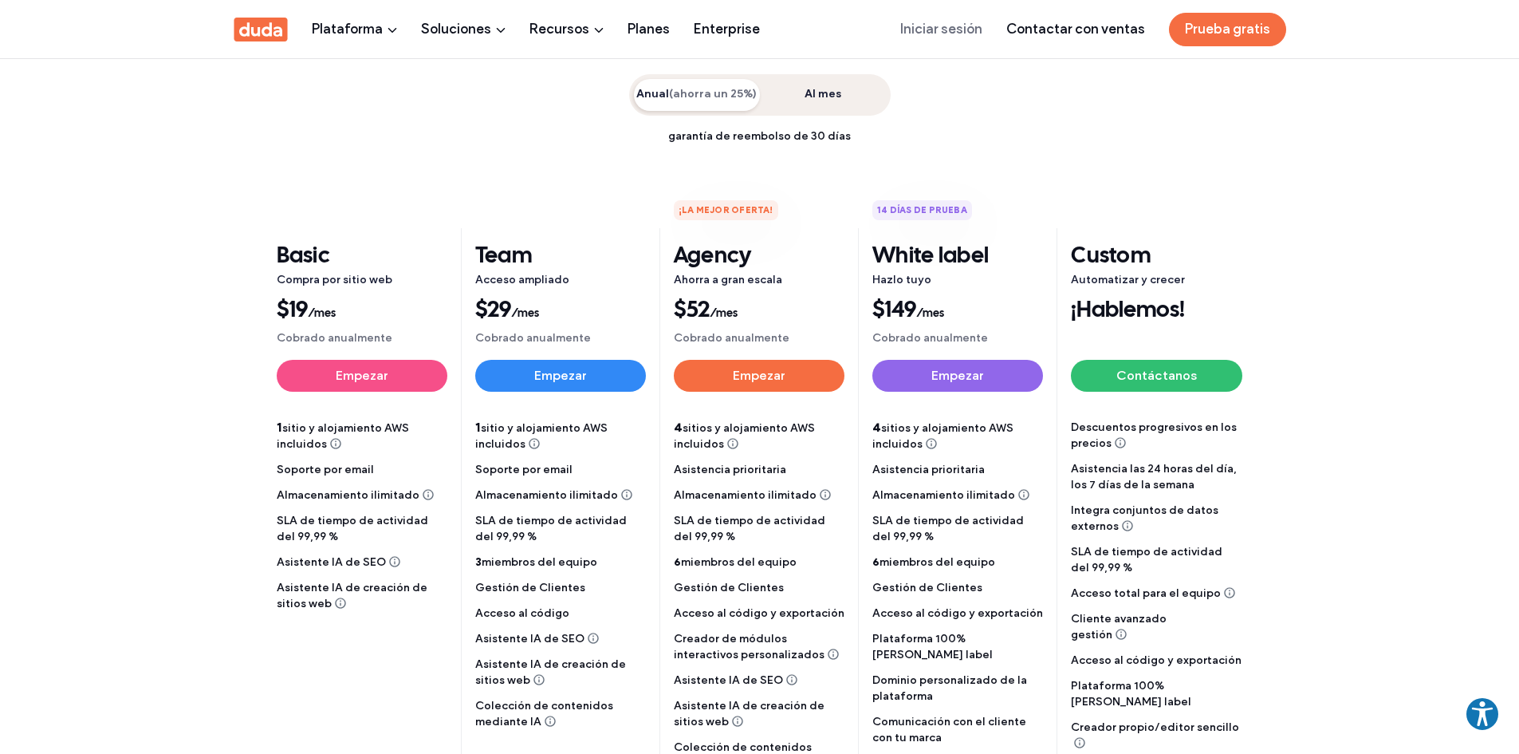
click at [1340, 141] on section "Anual (ahorra un 25%) Al mes garantía de reembolso de 30 días Para obtener un 5…" at bounding box center [759, 603] width 1519 height 1074
